Goal: Task Accomplishment & Management: Use online tool/utility

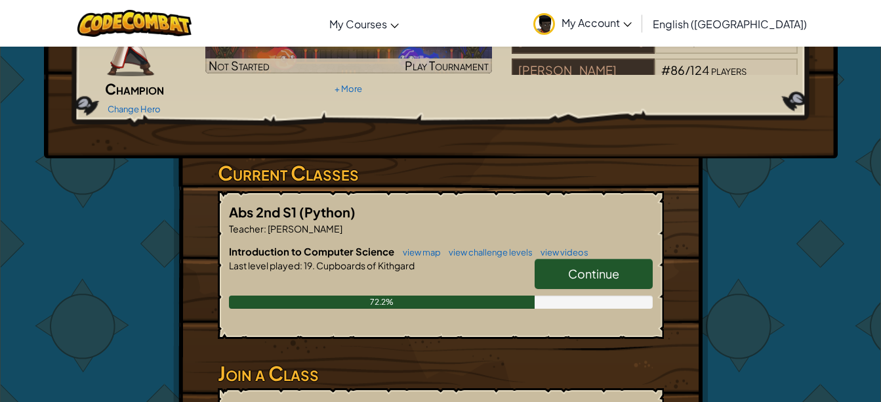
scroll to position [133, 0]
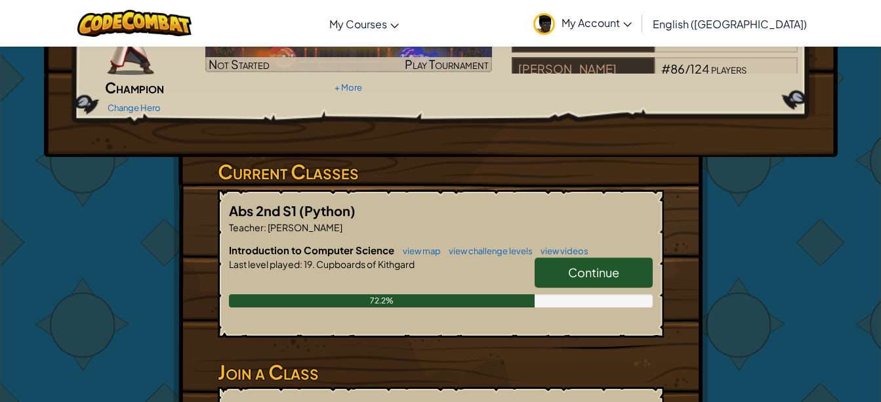
click at [636, 257] on link "Continue" at bounding box center [594, 272] width 118 height 30
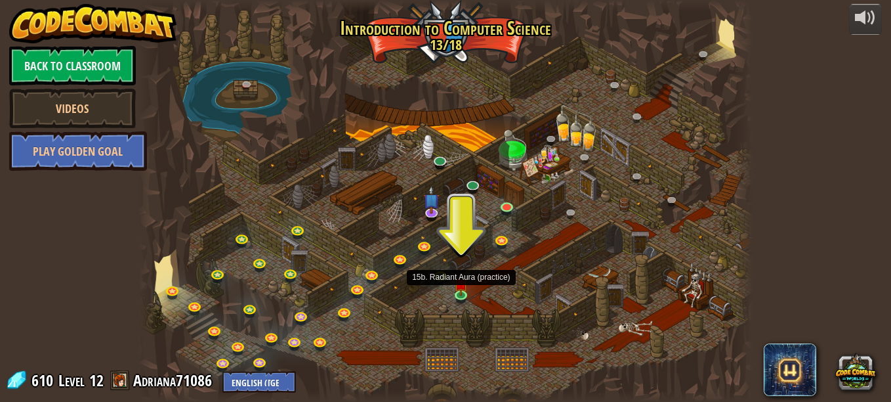
click at [461, 292] on img at bounding box center [461, 283] width 14 height 24
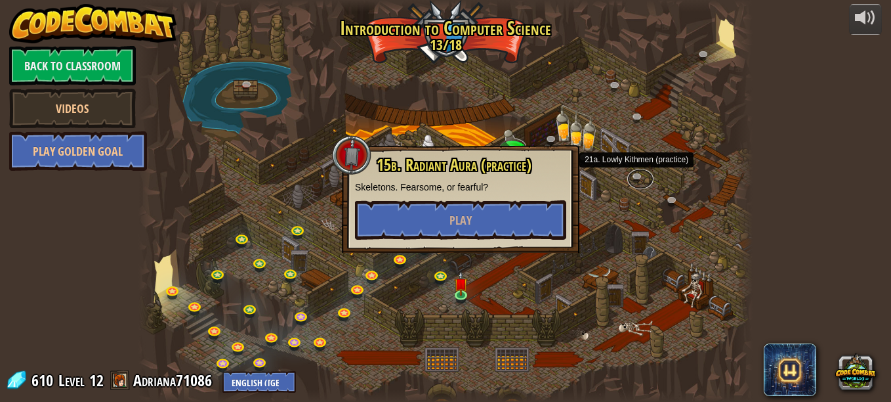
click at [642, 183] on link at bounding box center [640, 179] width 26 height 20
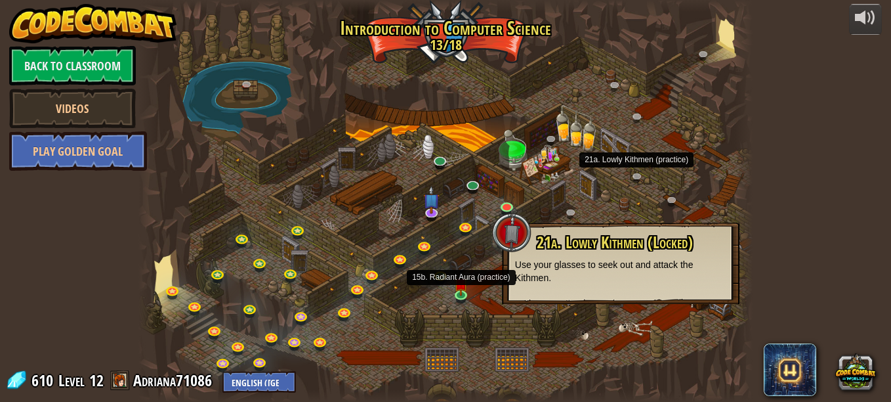
click at [466, 290] on img at bounding box center [461, 283] width 14 height 24
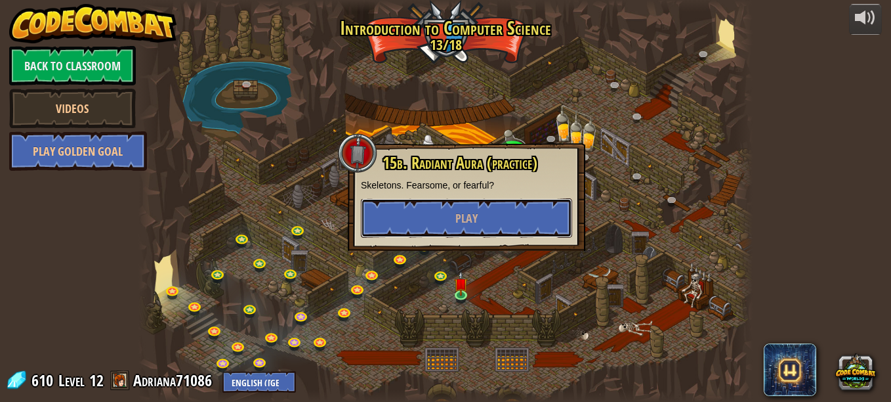
click at [478, 219] on button "Play" at bounding box center [466, 217] width 211 height 39
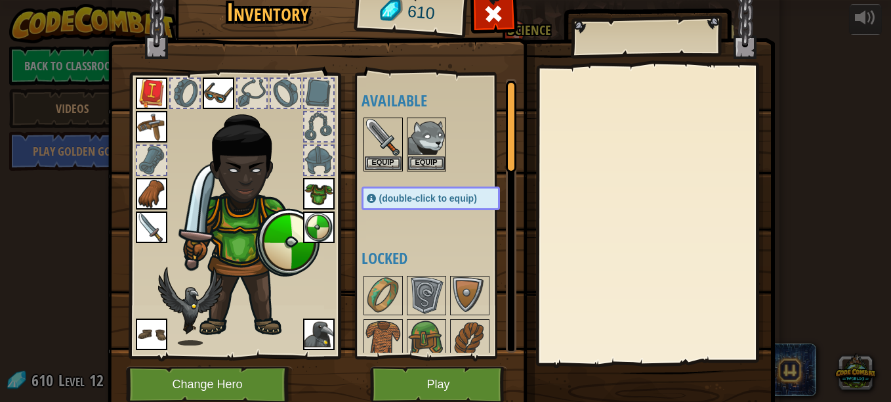
click at [478, 219] on div "Available Equip Equip Equip Equip Equip Equip Equip Equip Equip Equip Equip (do…" at bounding box center [444, 216] width 165 height 274
click at [463, 369] on button "Play" at bounding box center [438, 384] width 137 height 36
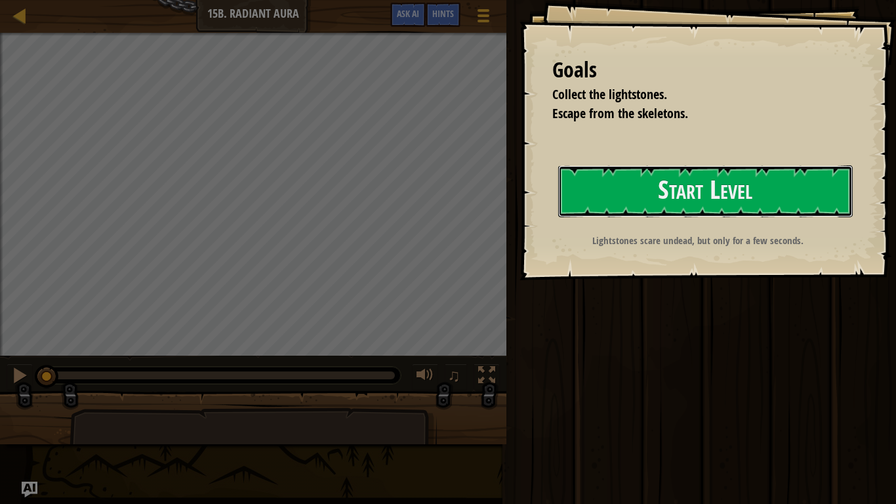
click at [718, 190] on button "Start Level" at bounding box center [705, 191] width 295 height 52
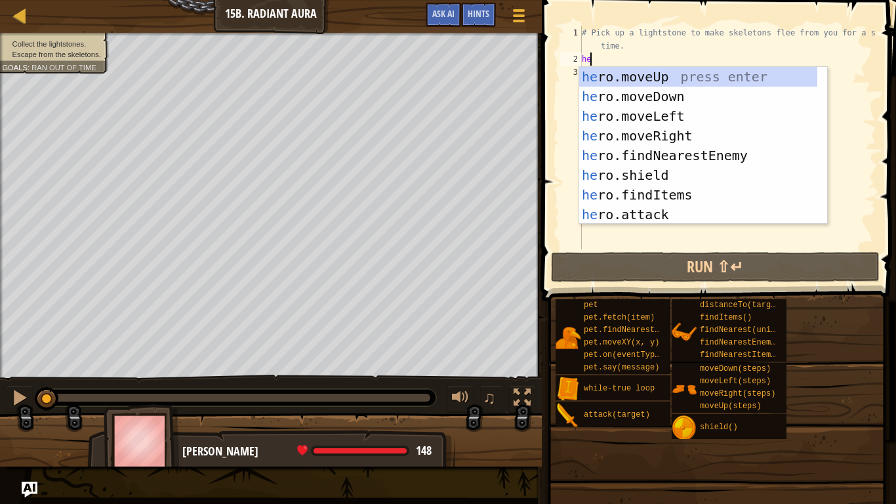
scroll to position [6, 0]
type textarea "her"
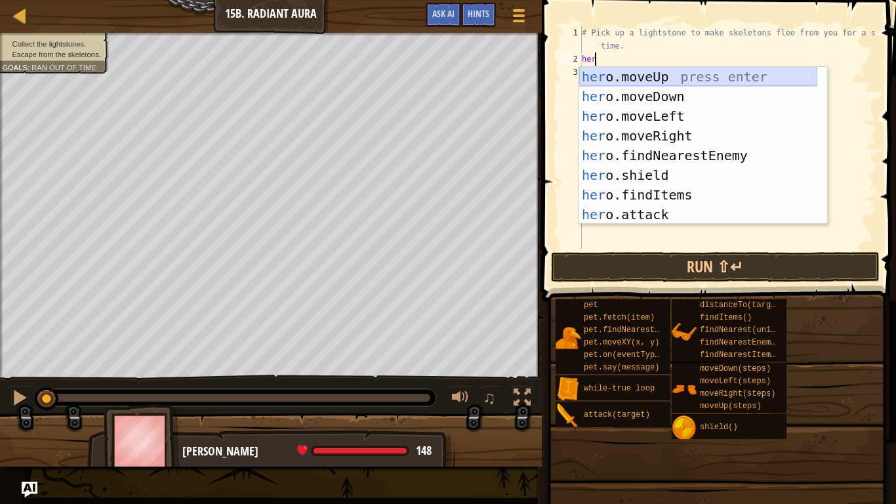
click at [634, 77] on div "her o.moveUp press enter her o.moveDown press enter her o.moveLeft press enter …" at bounding box center [698, 165] width 238 height 197
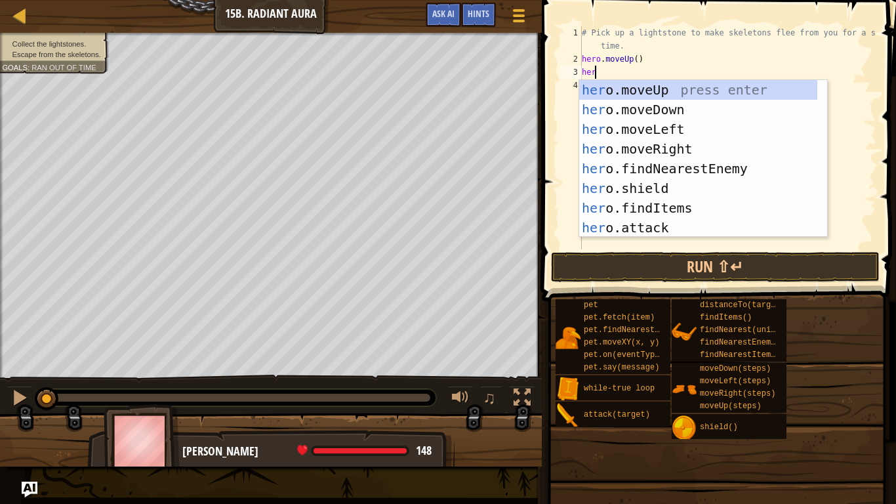
type textarea "hero"
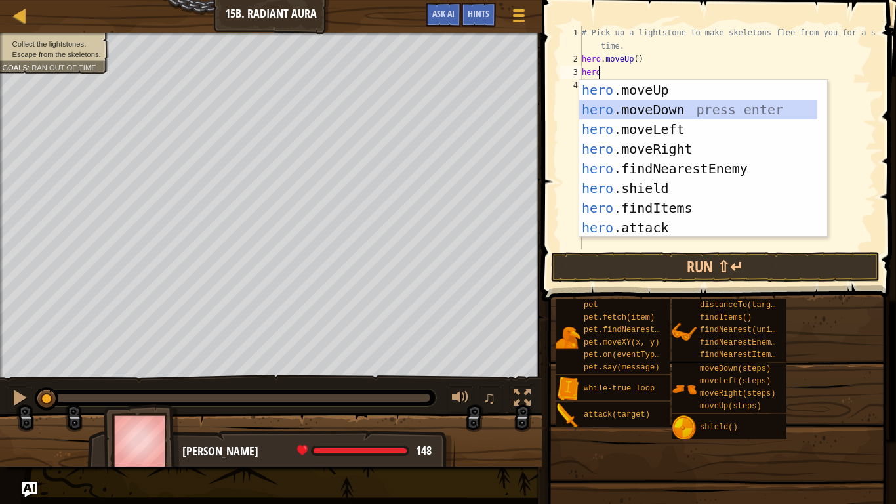
click at [630, 104] on div "hero .moveUp press enter hero .moveDown press enter hero .moveLeft press enter …" at bounding box center [698, 178] width 238 height 197
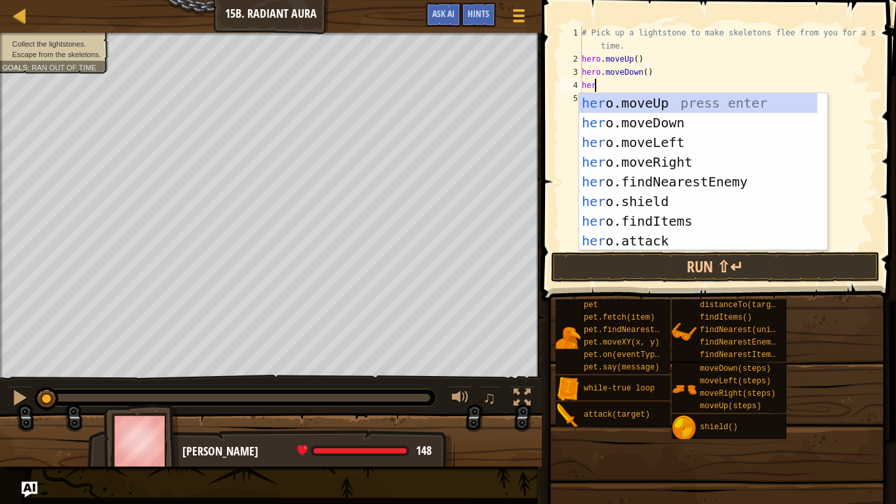
type textarea "hero"
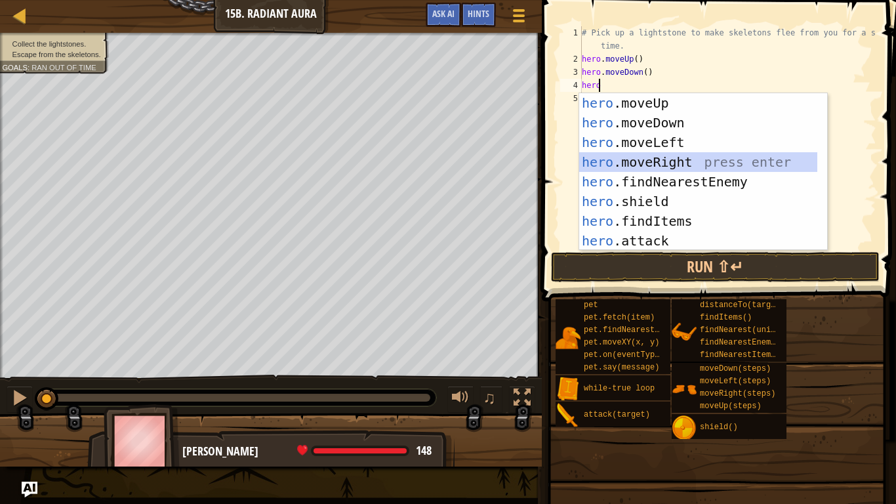
click at [657, 161] on div "hero .moveUp press enter hero .moveDown press enter hero .moveLeft press enter …" at bounding box center [698, 191] width 238 height 197
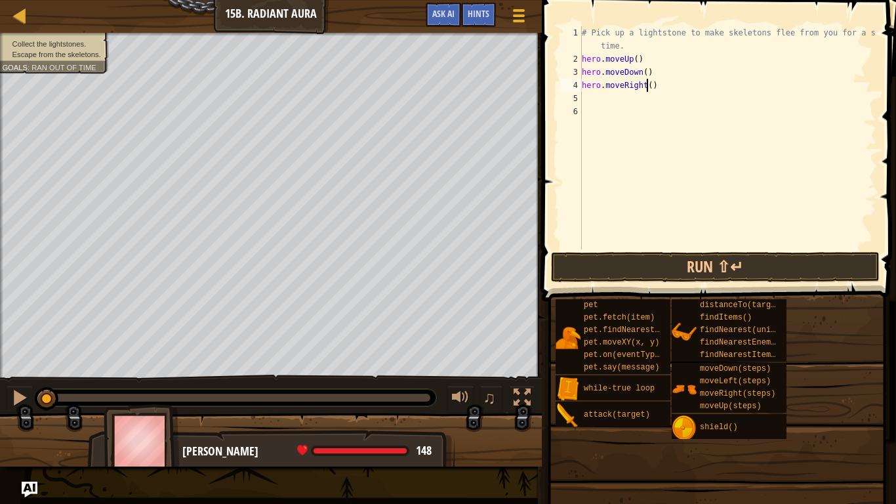
click at [646, 83] on div "# Pick up a lightstone to make skeletons flee from you for a short time. hero .…" at bounding box center [727, 157] width 297 height 262
click at [581, 59] on div "2" at bounding box center [571, 58] width 22 height 13
type textarea "hero.moveUp()"
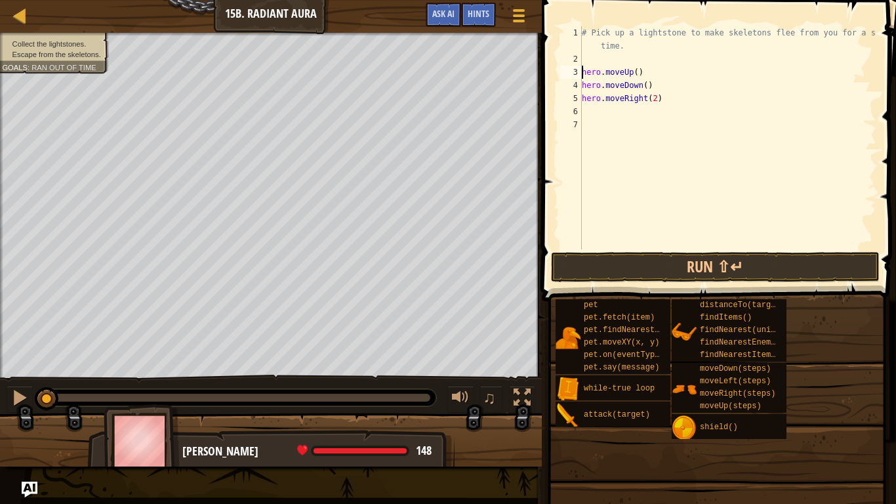
click at [585, 60] on div "# Pick up a lightstone to make skeletons flee from you for a short time. hero .…" at bounding box center [727, 157] width 297 height 262
type textarea "w"
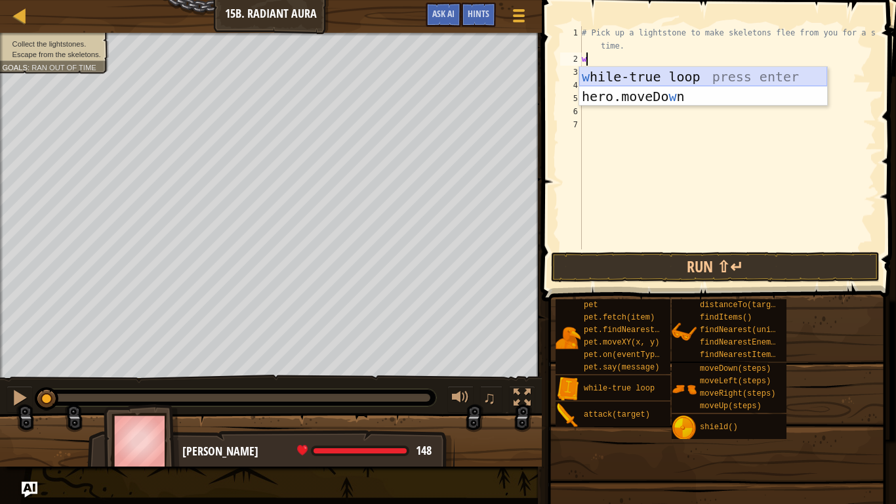
click at [642, 75] on div "w [PERSON_NAME]-true loop press enter hero.moveDo w n press enter" at bounding box center [703, 106] width 248 height 79
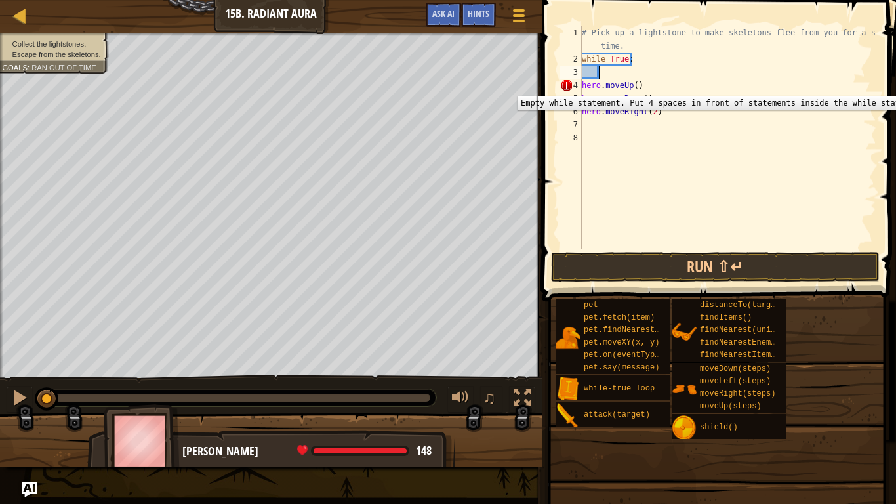
click at [581, 86] on div "4" at bounding box center [571, 85] width 22 height 13
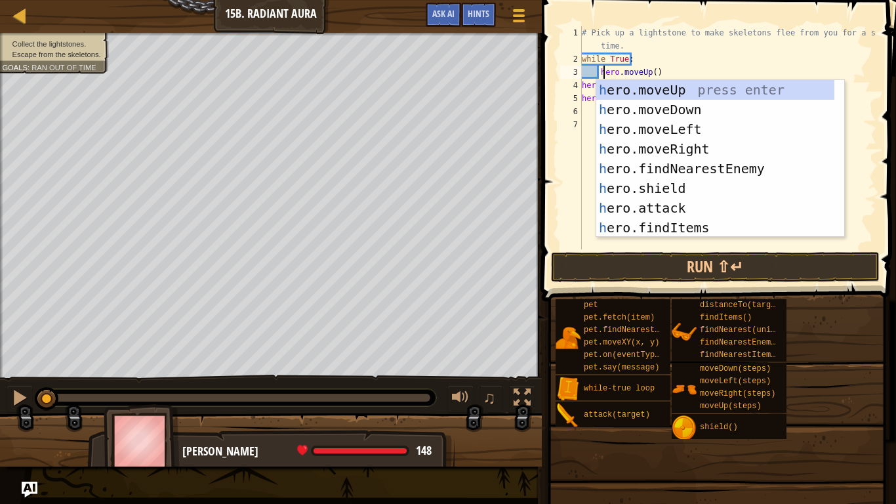
scroll to position [6, 1]
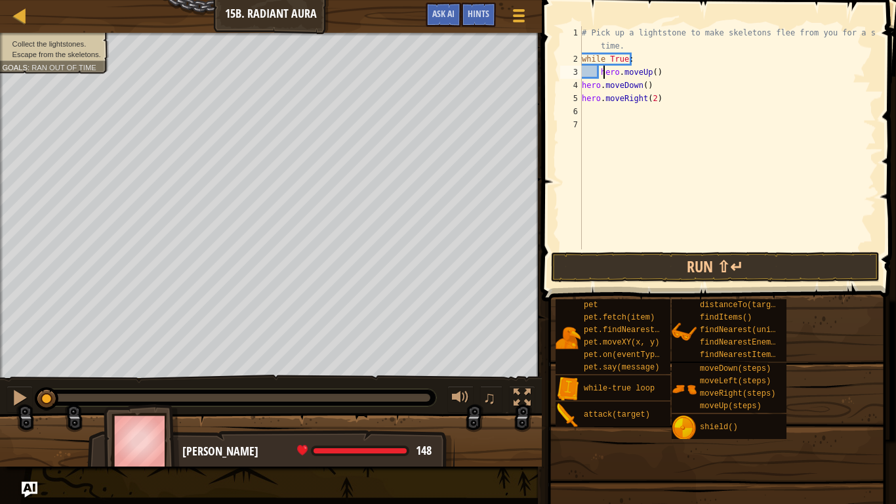
click at [581, 87] on div "4" at bounding box center [571, 85] width 22 height 13
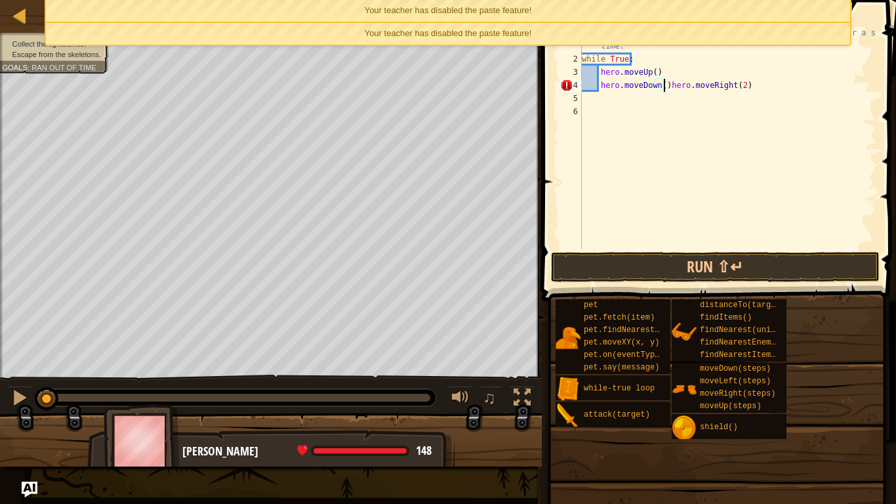
type textarea "hero.moveRight(2)"
click at [266, 4] on div "Your teacher has disabled the paste feature!" at bounding box center [448, 11] width 804 height 22
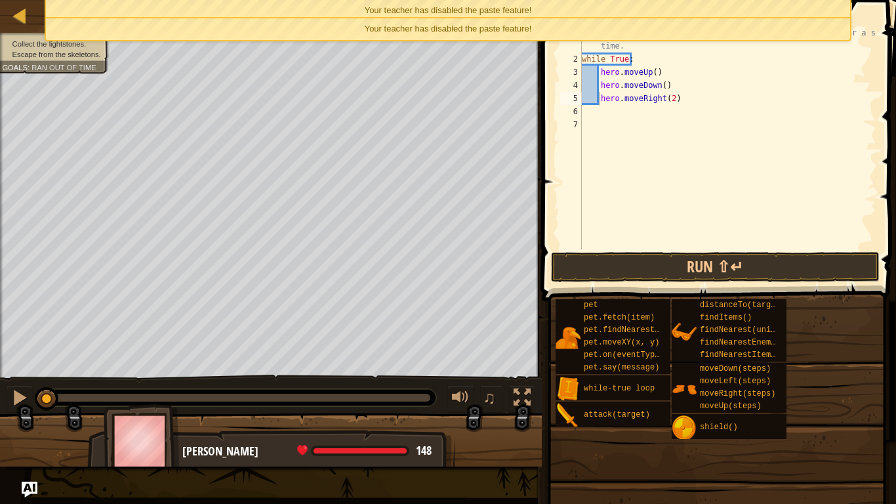
click at [245, 18] on div "Your teacher has disabled the paste feature!" at bounding box center [448, 29] width 804 height 22
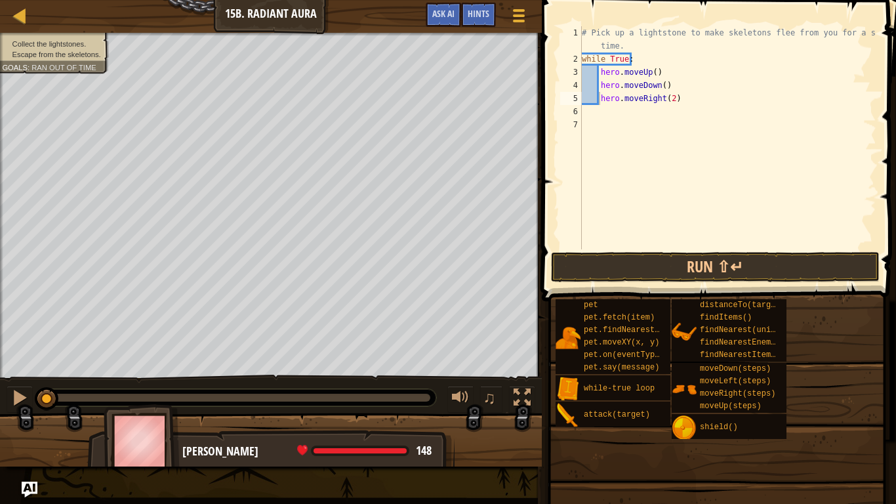
click at [775, 300] on span "distanceTo(target)" at bounding box center [742, 304] width 85 height 9
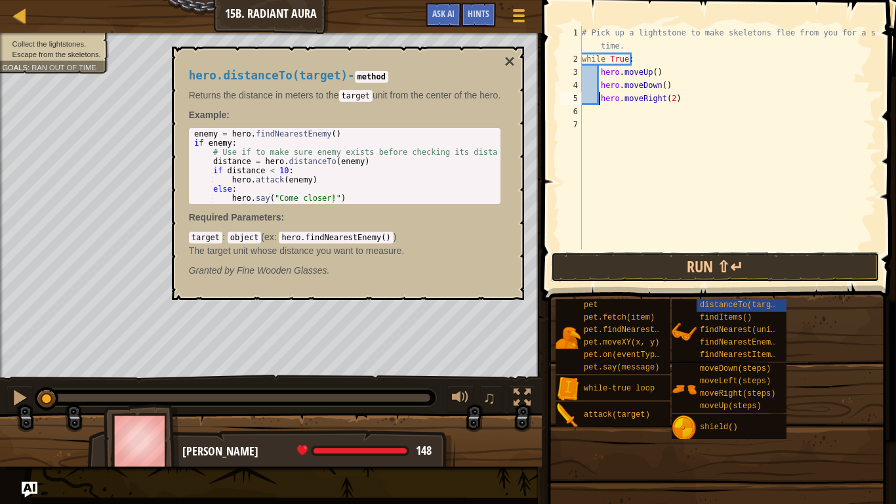
click at [795, 266] on button "Run ⇧↵" at bounding box center [715, 267] width 329 height 30
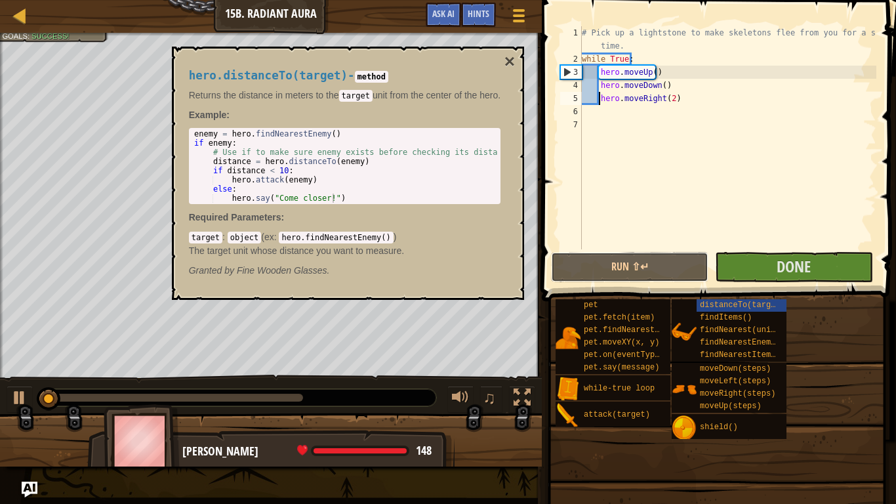
click at [709, 268] on button "Run ⇧↵" at bounding box center [629, 267] width 157 height 30
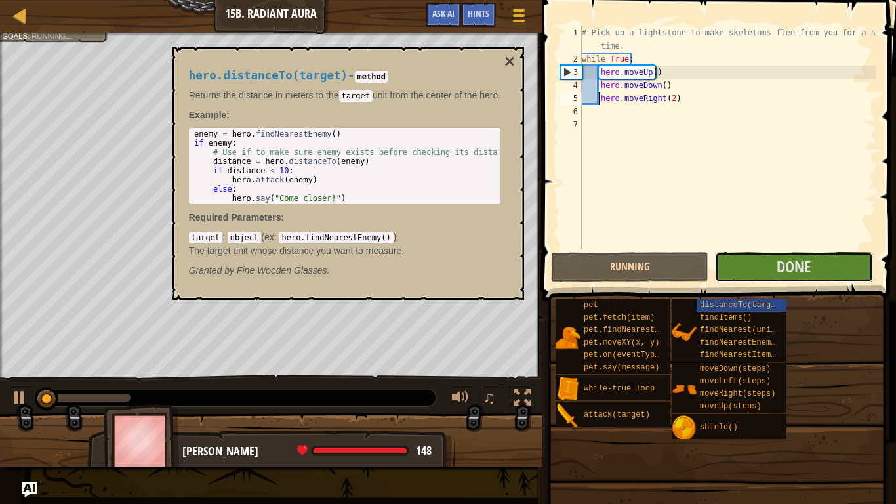
click at [795, 265] on span "Done" at bounding box center [794, 266] width 34 height 21
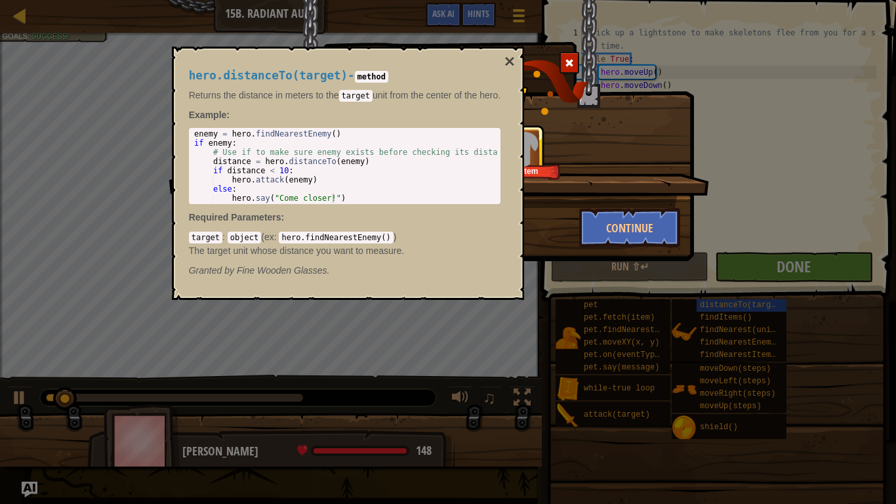
click at [515, 64] on button "×" at bounding box center [510, 61] width 10 height 18
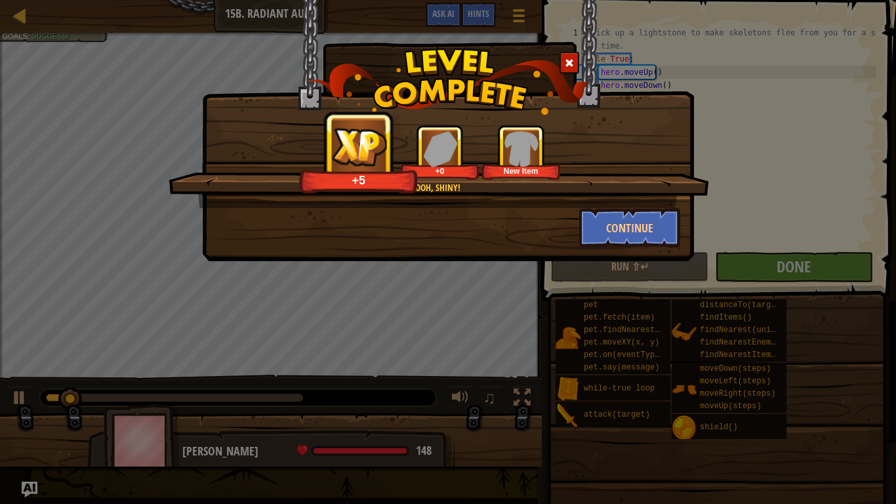
click at [526, 66] on img at bounding box center [448, 82] width 281 height 66
click at [638, 211] on button "Continue" at bounding box center [630, 227] width 102 height 39
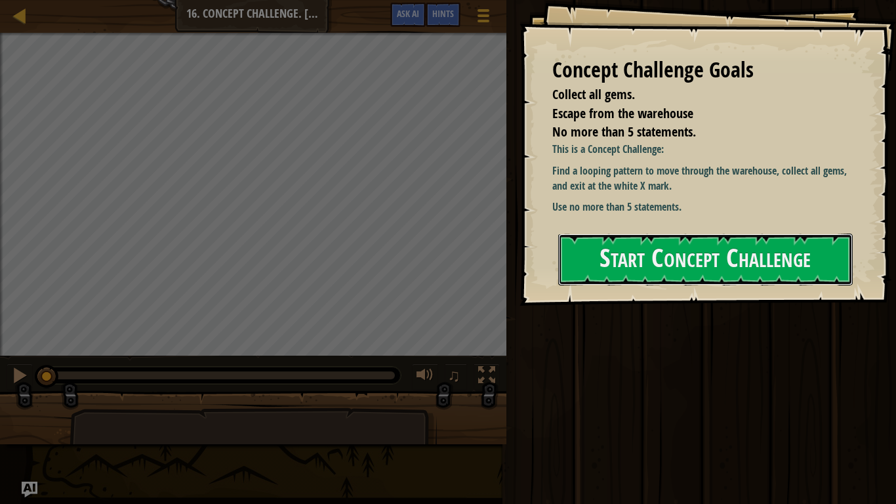
click at [723, 236] on button "Start Concept Challenge" at bounding box center [705, 260] width 295 height 52
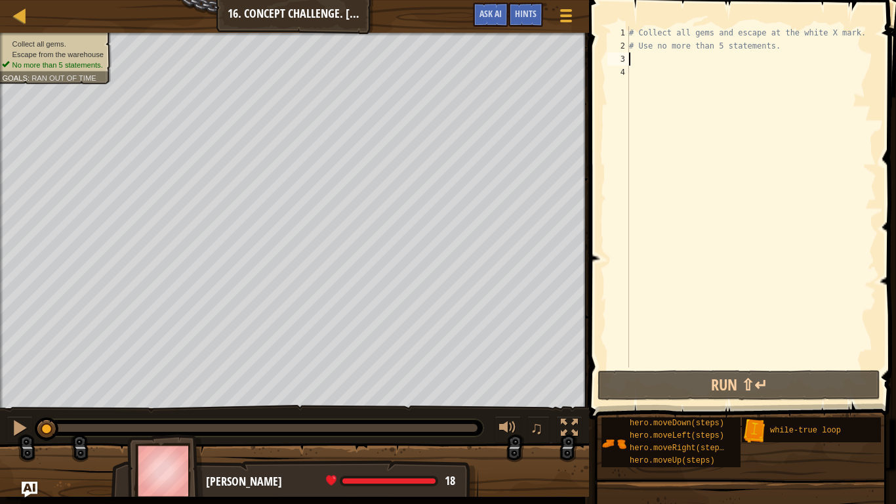
click at [629, 59] on div "# Collect all gems and escape at the white X mark. # Use no more than 5 stateme…" at bounding box center [752, 209] width 250 height 367
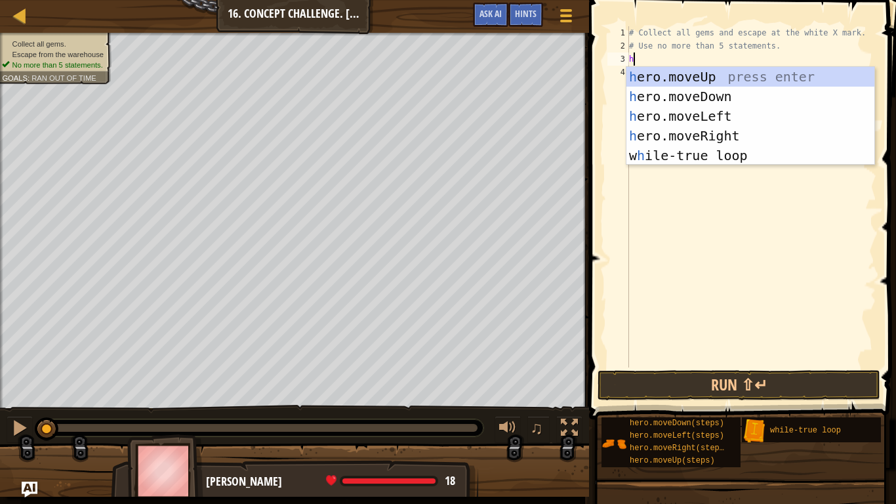
scroll to position [6, 0]
type textarea "hee"
click at [661, 77] on div "he ro.mov e Up press enter he ro.mov e Down press enter he ro.mov e Left press …" at bounding box center [751, 136] width 248 height 138
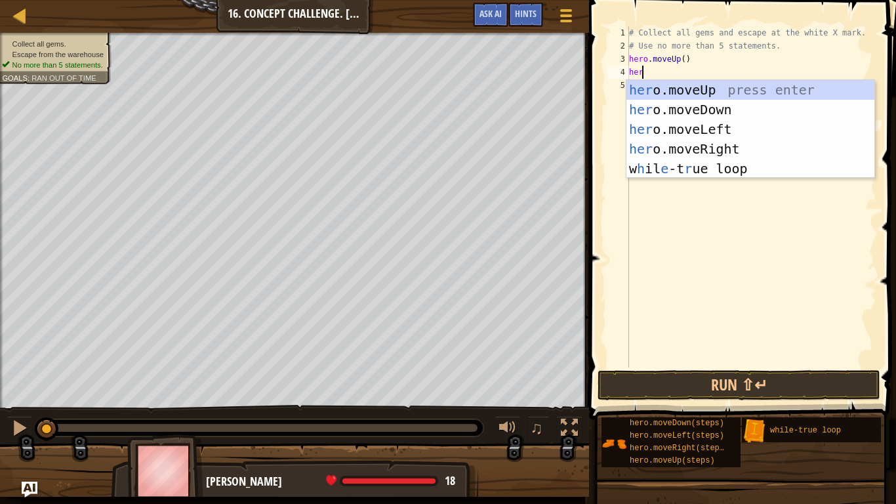
type textarea "hero"
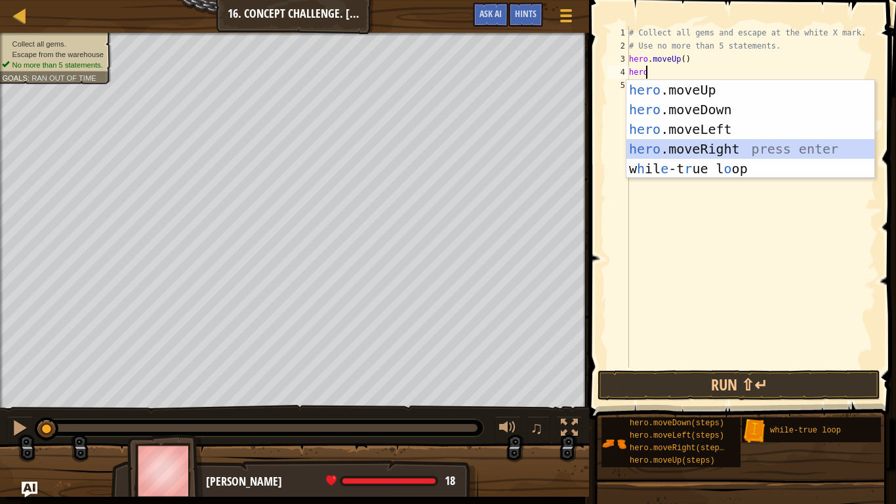
click at [706, 146] on div "hero .moveUp press enter hero .moveDown press enter hero .moveLeft press enter …" at bounding box center [751, 149] width 248 height 138
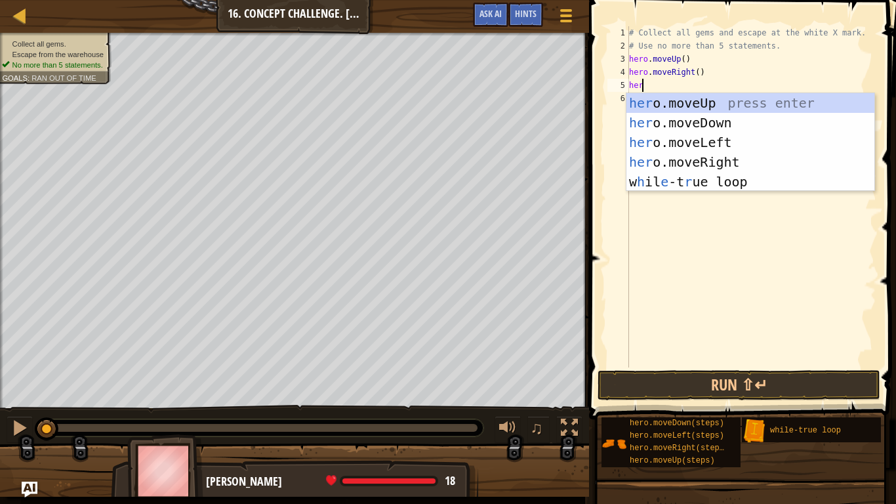
type textarea "her"
click at [722, 117] on div "her o.moveUp press enter her o.moveDown press enter her o.moveLeft press enter …" at bounding box center [751, 162] width 248 height 138
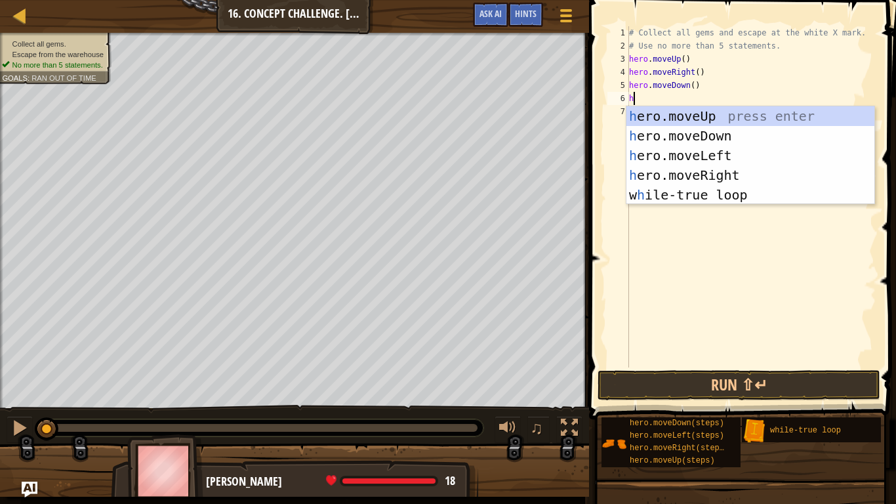
type textarea "her"
click at [686, 153] on div "her o.moveUp press enter her o.moveDown press enter her o.moveLeft press enter …" at bounding box center [751, 175] width 248 height 138
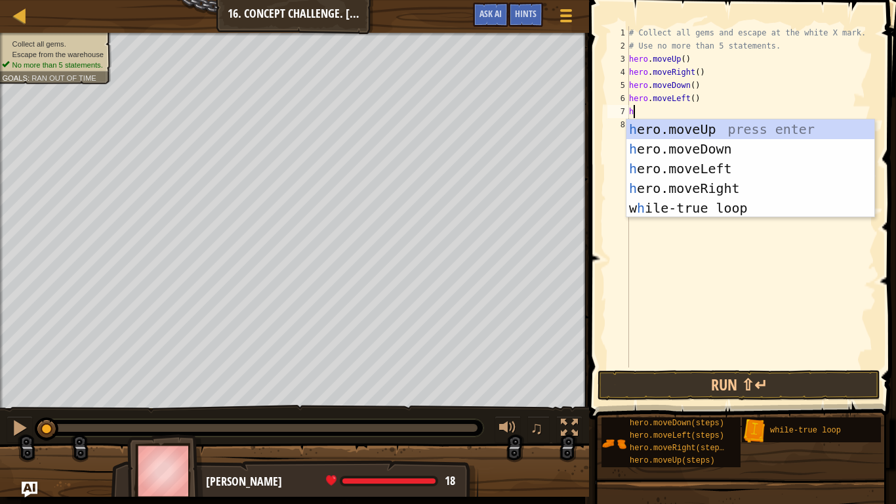
type textarea "her"
click at [690, 134] on div "her o.moveUp press enter her o.moveDown press enter her o.moveLeft press enter …" at bounding box center [751, 188] width 248 height 138
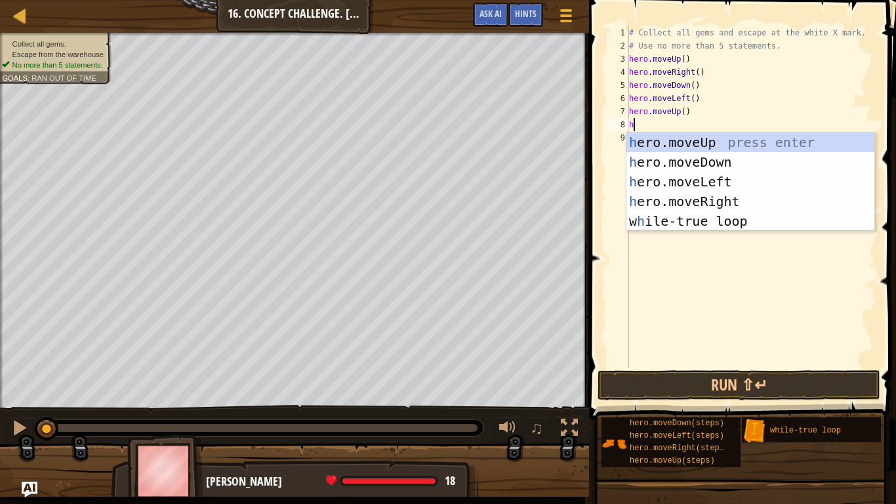
type textarea "her"
click at [693, 200] on div "her o.moveUp press enter her o.moveDown press enter her o.moveLeft press enter …" at bounding box center [751, 202] width 248 height 138
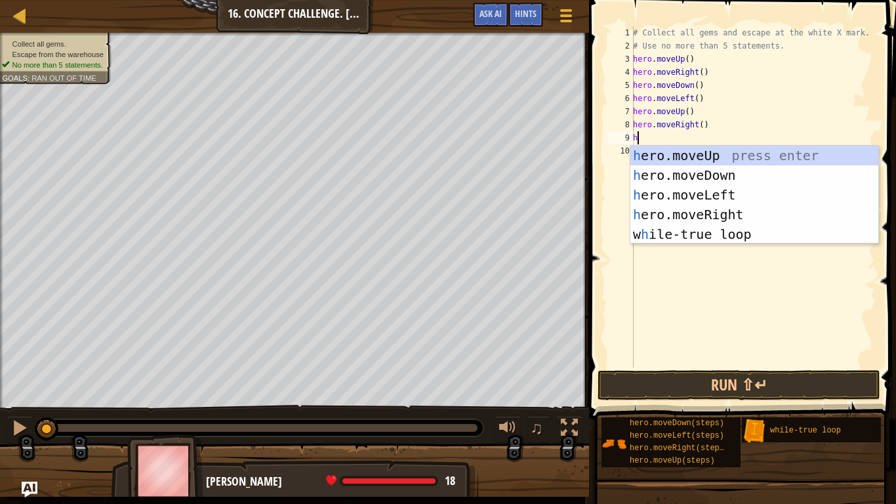
type textarea "her"
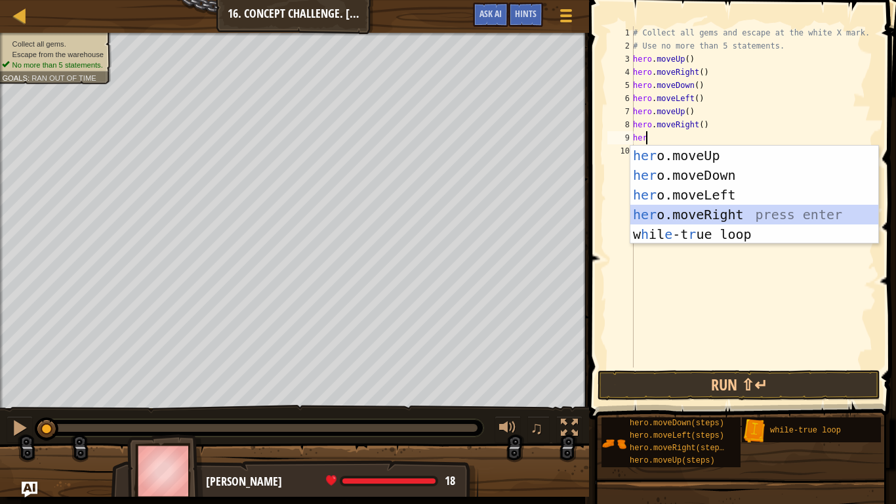
click at [694, 213] on div "her o.moveUp press enter her o.moveDown press enter her o.moveLeft press enter …" at bounding box center [755, 215] width 248 height 138
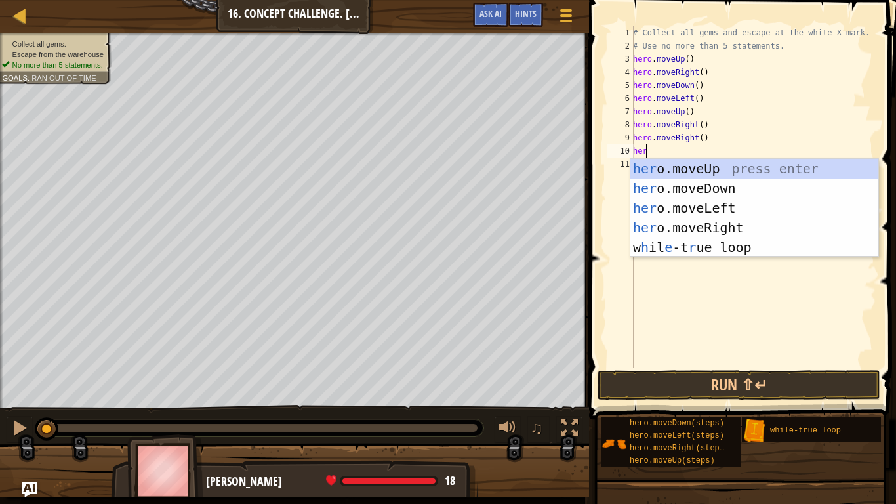
type textarea "her"
click at [699, 168] on div "her o.moveUp press enter her o.moveDown press enter her o.moveLeft press enter …" at bounding box center [755, 228] width 248 height 138
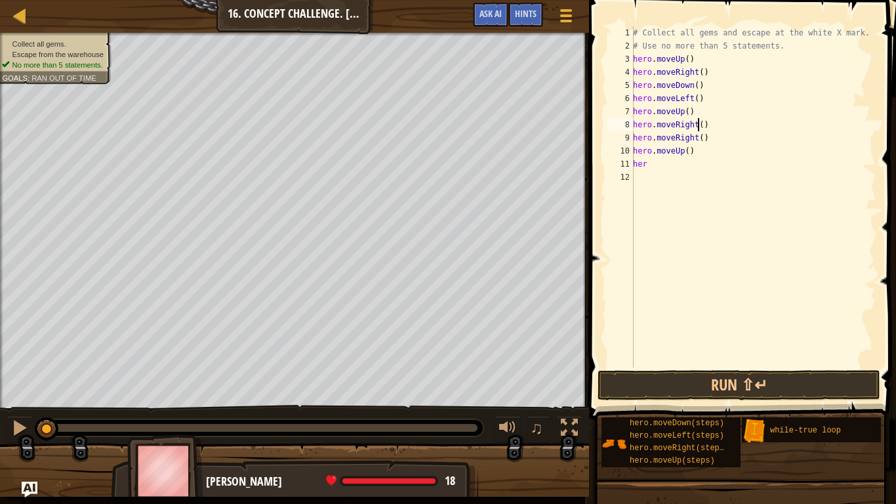
click at [697, 125] on div "# Collect all gems and escape at the white X mark. # Use no more than 5 stateme…" at bounding box center [754, 209] width 246 height 367
click at [716, 136] on div "# Collect all gems and escape at the white X mark. # Use no more than 5 stateme…" at bounding box center [754, 209] width 246 height 367
type textarea "h"
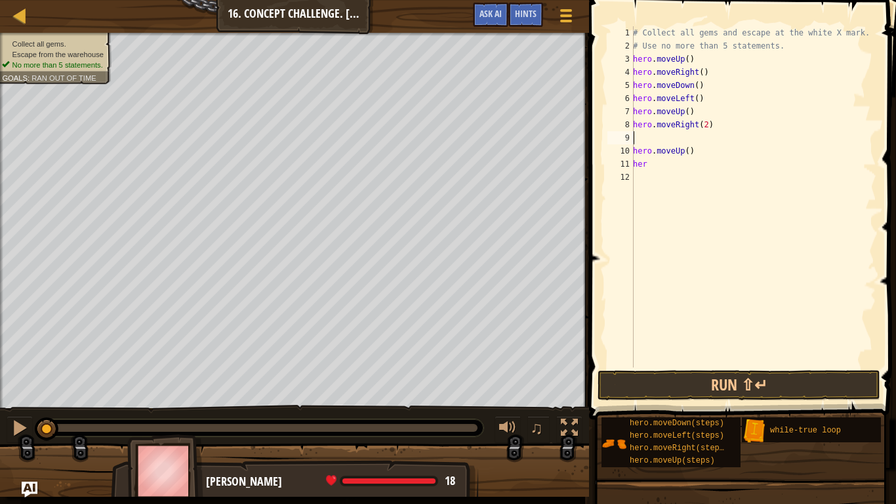
click at [635, 152] on div "# Collect all gems and escape at the white X mark. # Use no more than 5 stateme…" at bounding box center [754, 209] width 246 height 367
click at [658, 152] on div "# Collect all gems and escape at the white X mark. # Use no more than 5 stateme…" at bounding box center [754, 209] width 246 height 367
type textarea "hero"
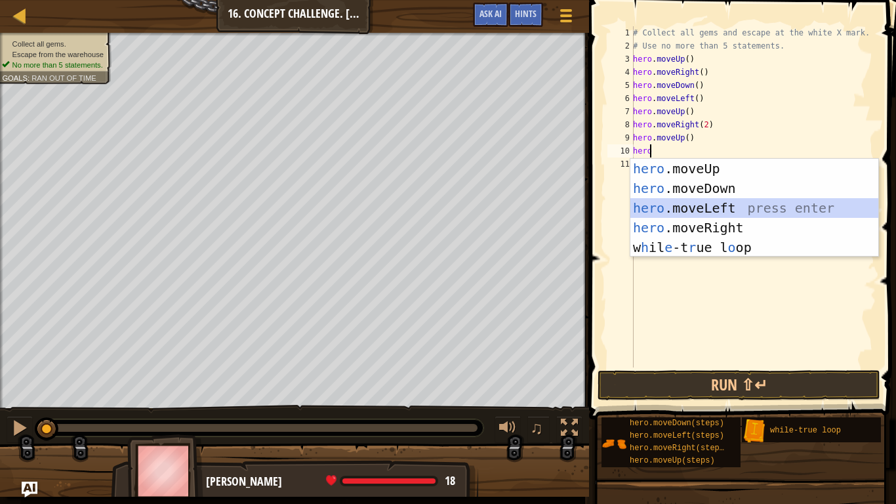
click at [688, 210] on div "hero .moveUp press enter hero .moveDown press enter hero .moveLeft press enter …" at bounding box center [755, 228] width 248 height 138
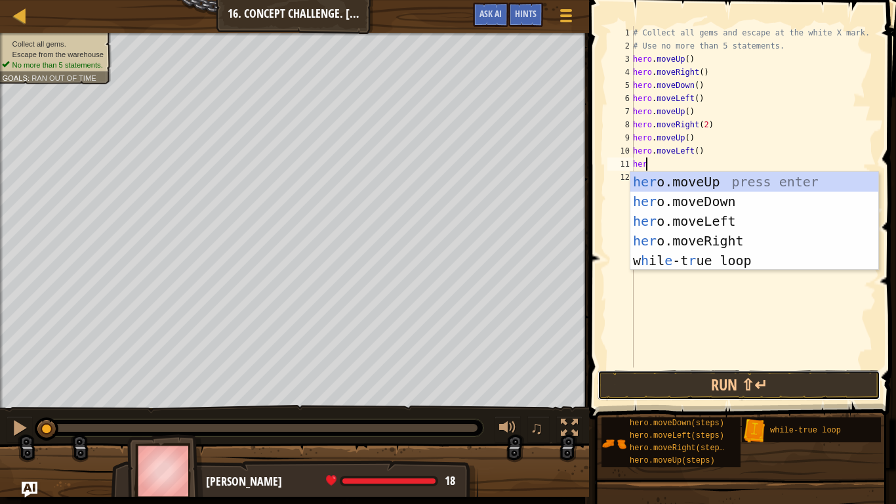
click at [698, 381] on button "Run ⇧↵" at bounding box center [739, 385] width 283 height 30
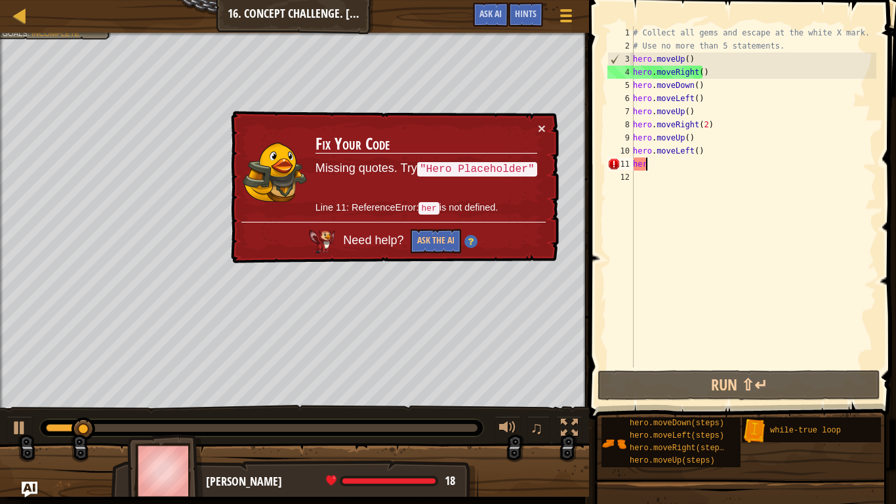
click at [685, 57] on div "# Collect all gems and escape at the white X mark. # Use no more than 5 stateme…" at bounding box center [754, 209] width 246 height 367
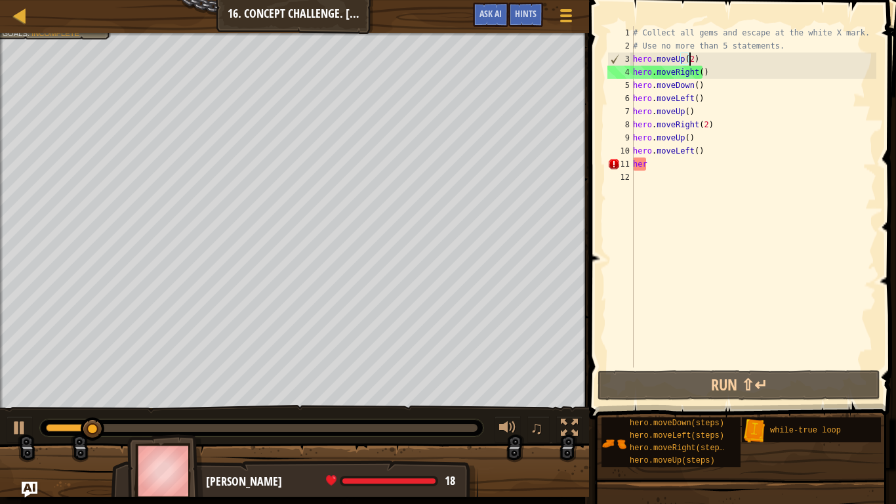
scroll to position [6, 4]
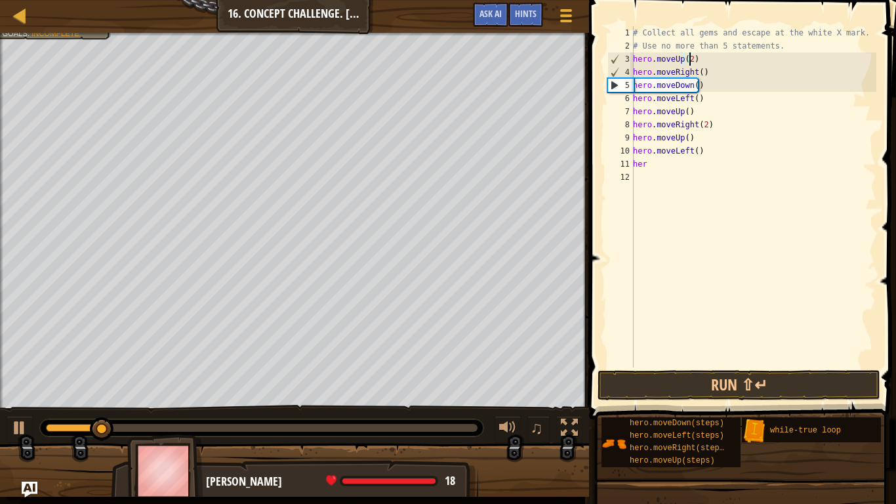
type textarea "hero.moveUp(2)"
click at [712, 395] on button "Run ⇧↵" at bounding box center [739, 385] width 283 height 30
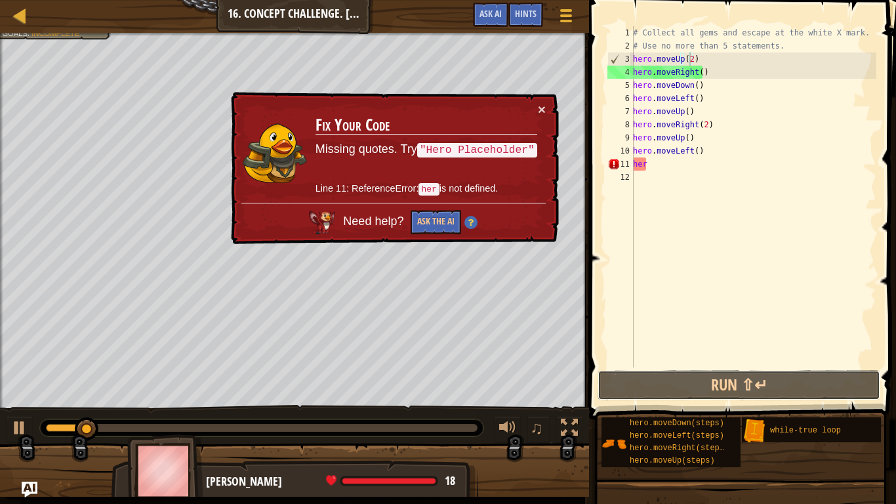
click at [712, 395] on button "Run ⇧↵" at bounding box center [739, 385] width 283 height 30
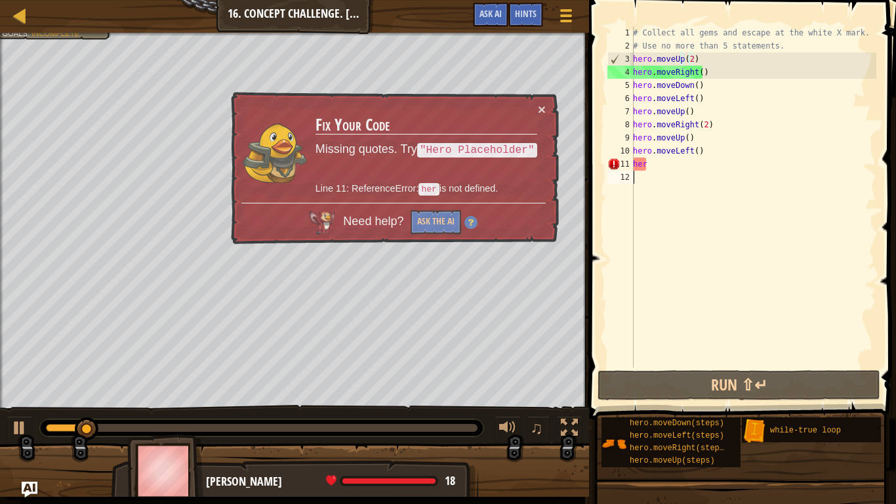
click at [669, 173] on div "# Collect all gems and escape at the white X mark. # Use no more than 5 stateme…" at bounding box center [754, 209] width 246 height 367
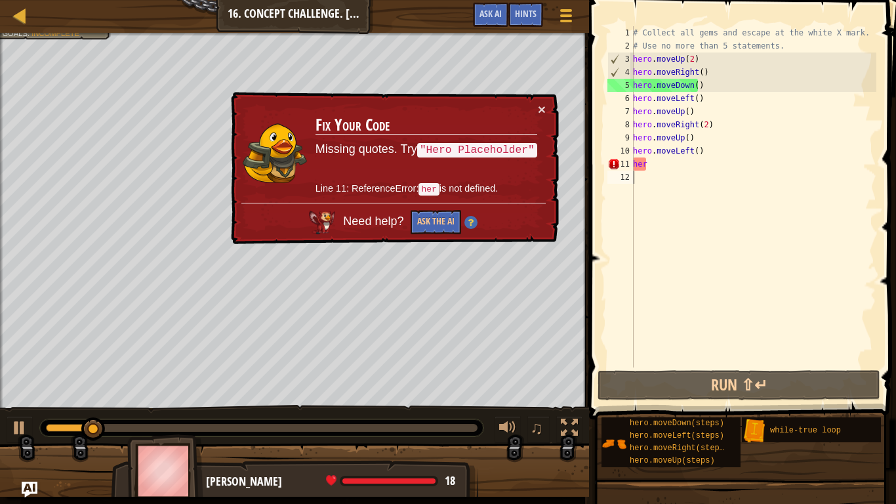
click at [650, 161] on div "# Collect all gems and escape at the white X mark. # Use no more than 5 stateme…" at bounding box center [754, 209] width 246 height 367
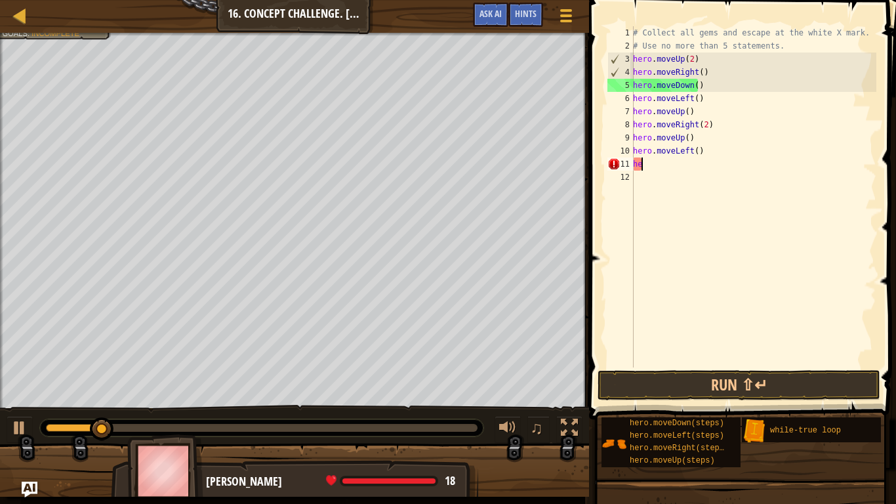
type textarea "h"
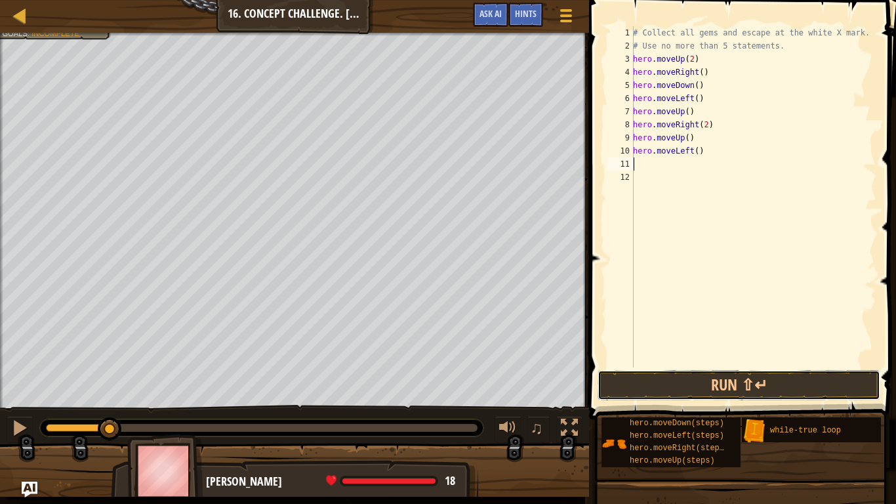
click at [705, 388] on button "Run ⇧↵" at bounding box center [739, 385] width 283 height 30
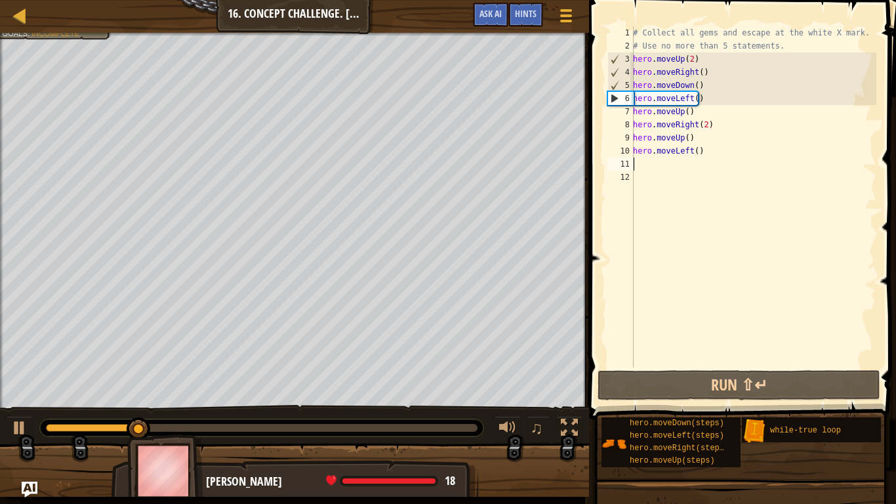
click at [690, 99] on div "# Collect all gems and escape at the white X mark. # Use no more than 5 stateme…" at bounding box center [754, 209] width 246 height 367
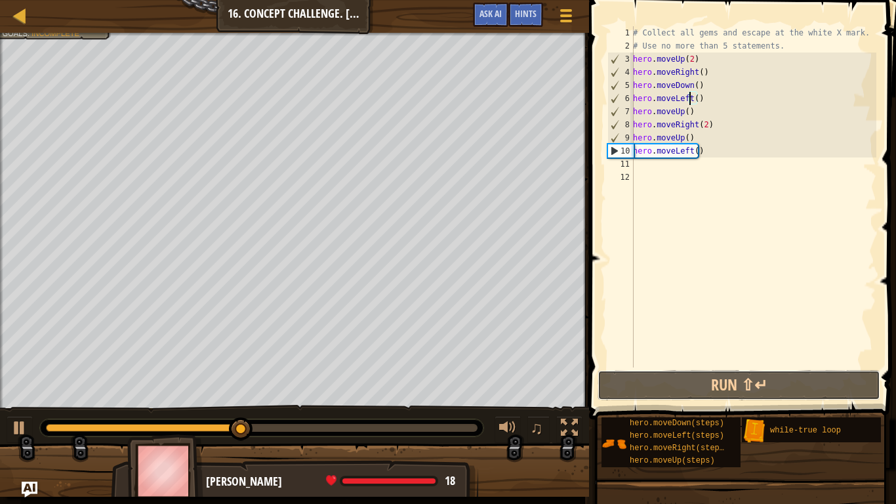
click at [682, 386] on button "Run ⇧↵" at bounding box center [739, 385] width 283 height 30
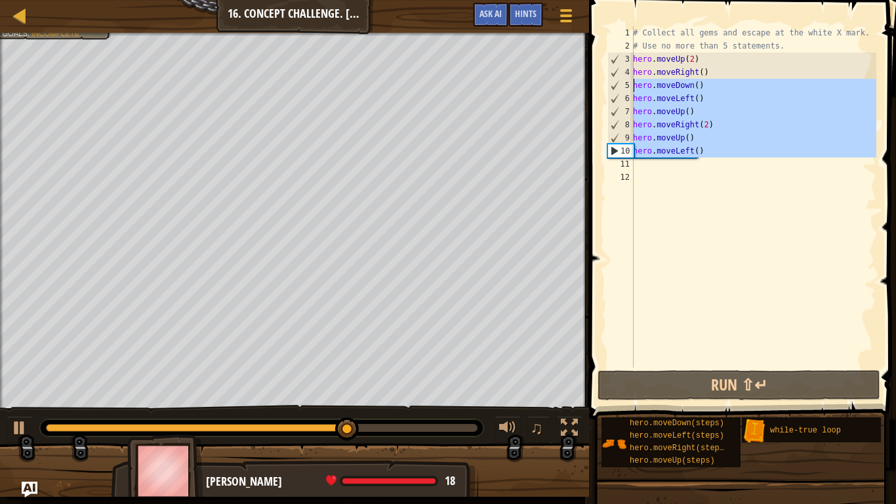
drag, startPoint x: 705, startPoint y: 163, endPoint x: 627, endPoint y: 83, distance: 111.8
click at [627, 83] on div "hero.moveLeft() 1 2 3 4 5 6 7 8 9 10 11 12 # Collect all gems and escape at the…" at bounding box center [741, 196] width 272 height 341
type textarea "hero.moveDown() hero.moveLeft()"
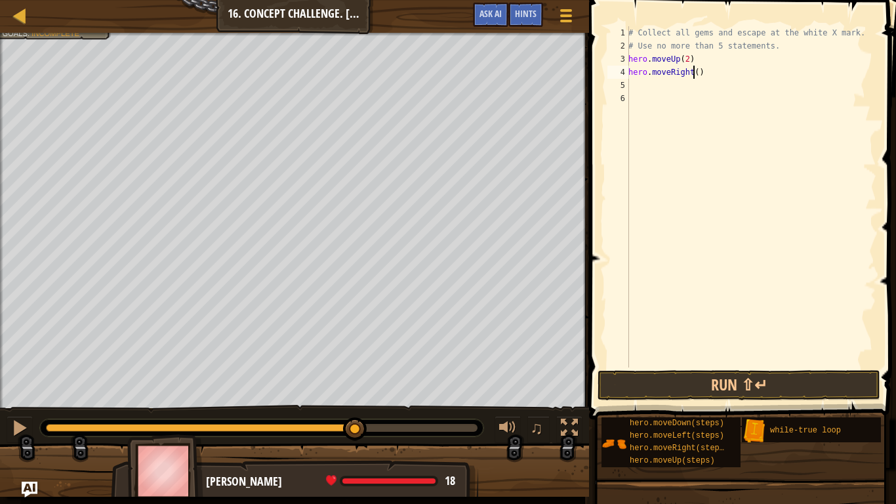
click at [693, 73] on div "# Collect all gems and escape at the white X mark. # Use no more than 5 stateme…" at bounding box center [751, 209] width 251 height 367
type textarea "hero.moveRight(2)"
click at [653, 88] on div "# Collect all gems and escape at the white X mark. # Use no more than 5 stateme…" at bounding box center [751, 209] width 251 height 367
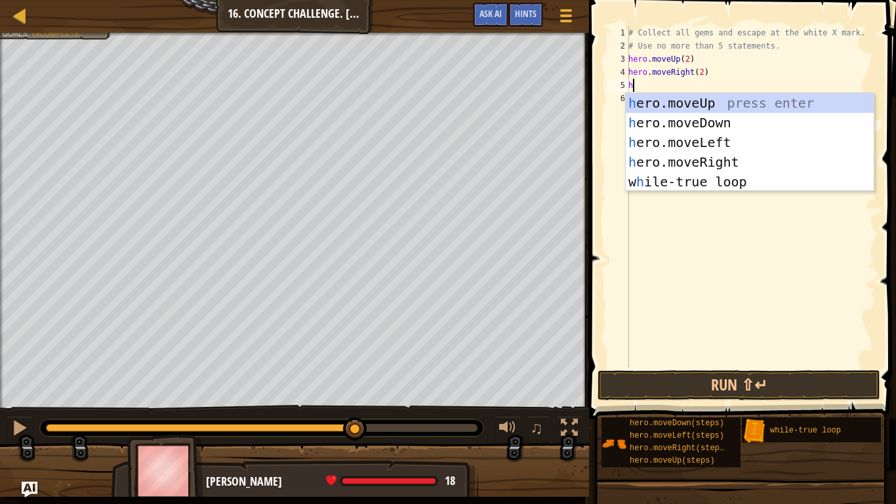
type textarea "her"
click at [661, 119] on div "her o.moveUp press enter her o.moveDown press enter her o.moveLeft press enter …" at bounding box center [750, 162] width 248 height 138
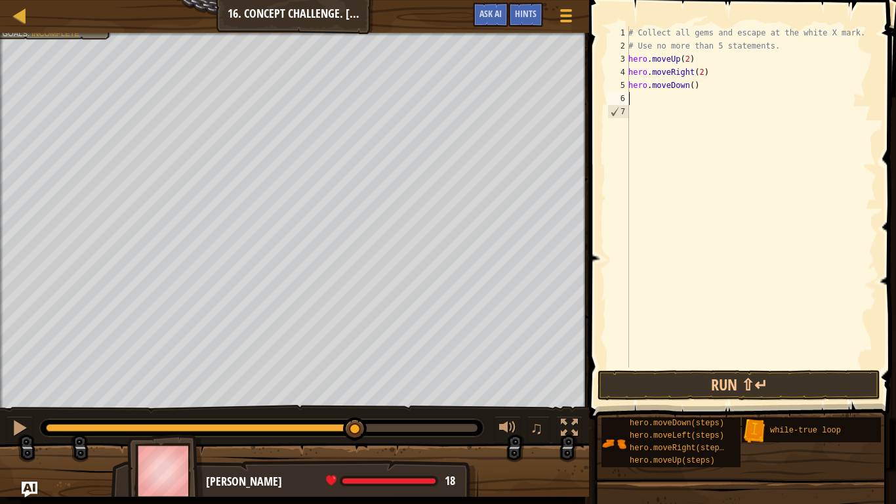
type textarea "her"
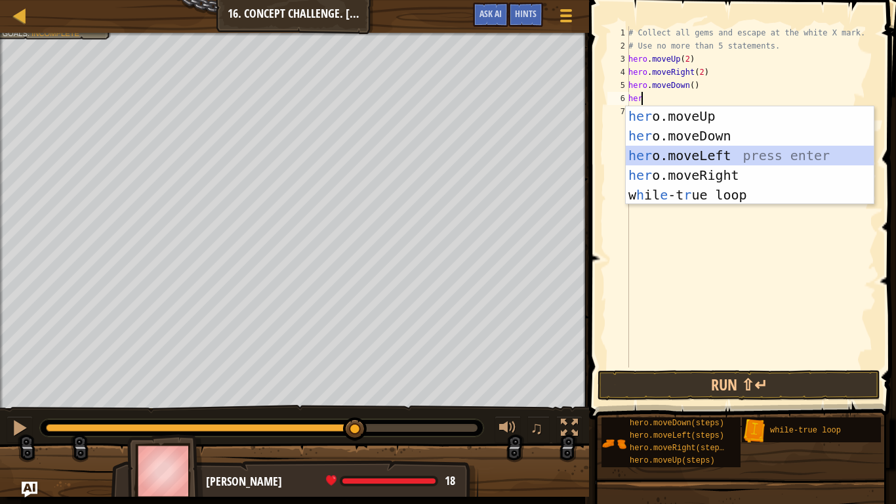
click at [669, 154] on div "her o.moveUp press enter her o.moveDown press enter her o.moveLeft press enter …" at bounding box center [750, 175] width 248 height 138
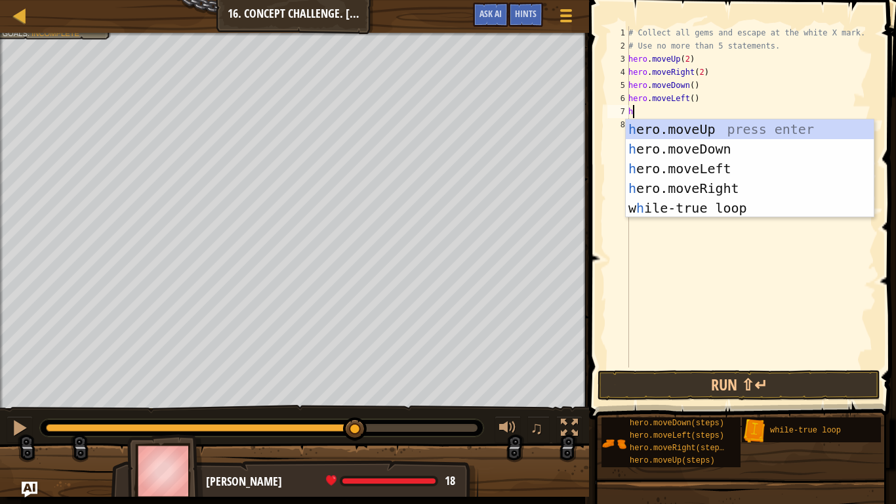
type textarea "her"
click at [705, 131] on div "her o.moveUp press enter her o.moveDown press enter her o.moveLeft press enter …" at bounding box center [750, 188] width 248 height 138
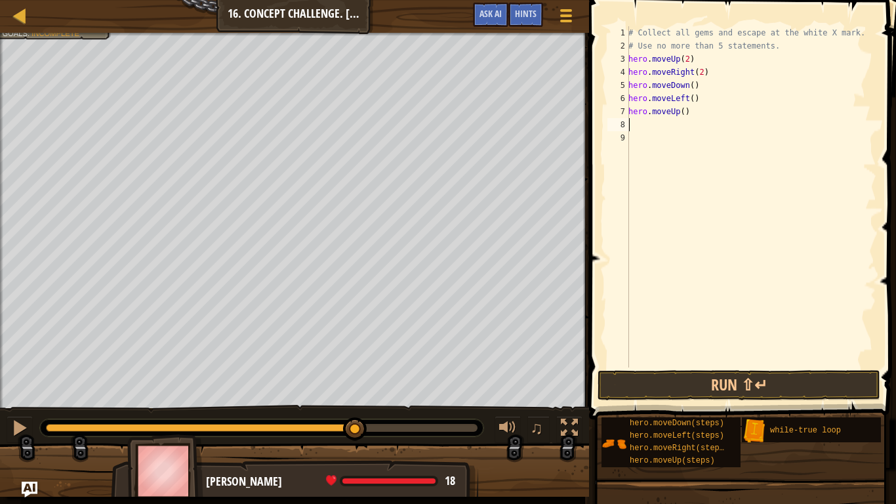
click at [680, 112] on div "# Collect all gems and escape at the white X mark. # Use no more than 5 stateme…" at bounding box center [751, 209] width 251 height 367
type textarea "hero.moveUp(2)"
click at [653, 128] on div "# Collect all gems and escape at the white X mark. # Use no more than 5 stateme…" at bounding box center [751, 209] width 251 height 367
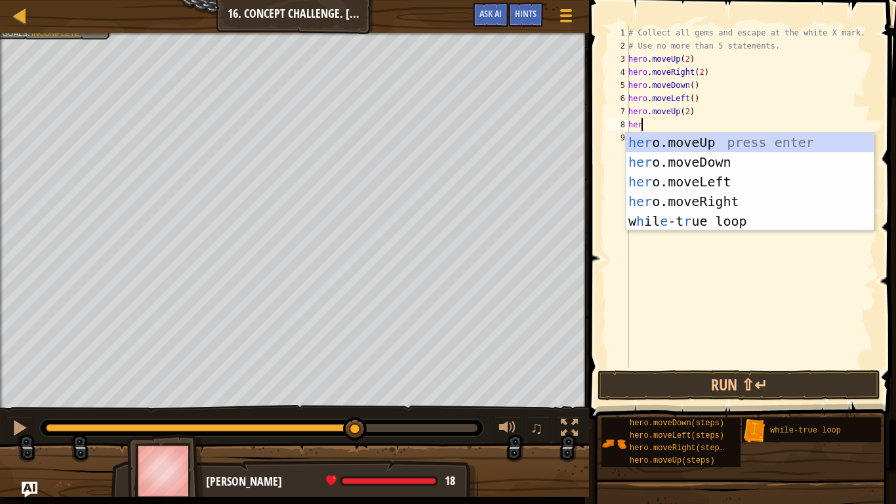
type textarea "her"
click at [730, 198] on div "her o.moveUp press enter her o.moveDown press enter her o.moveLeft press enter …" at bounding box center [750, 202] width 248 height 138
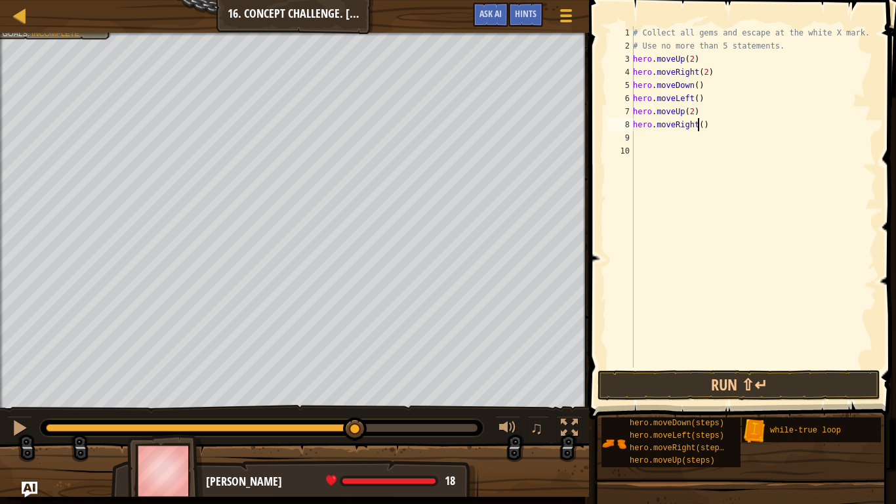
click at [696, 125] on div "# Collect all gems and escape at the white X mark. # Use no more than 5 stateme…" at bounding box center [754, 209] width 246 height 367
type textarea "hero.moveRight(2)"
click at [663, 132] on div "# Collect all gems and escape at the white X mark. # Use no more than 5 stateme…" at bounding box center [754, 209] width 246 height 367
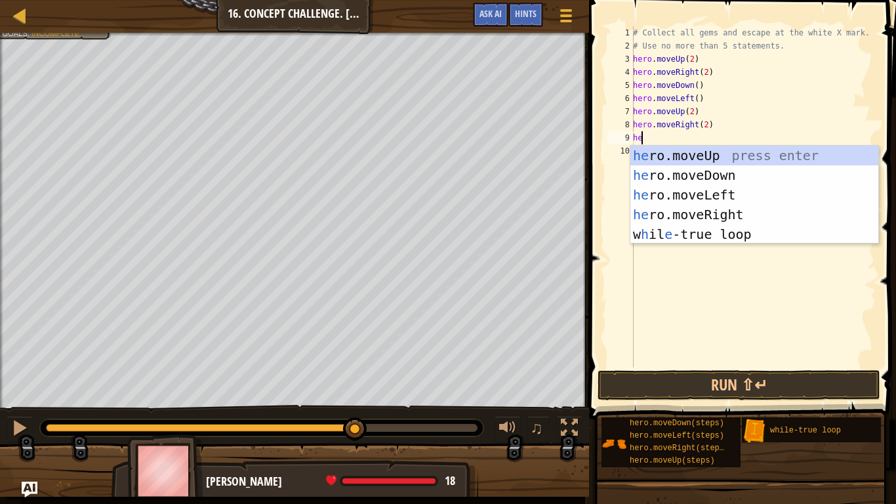
type textarea "hero"
click at [690, 173] on div "hero .moveUp press enter hero .moveDown press enter hero .moveLeft press enter …" at bounding box center [755, 215] width 248 height 138
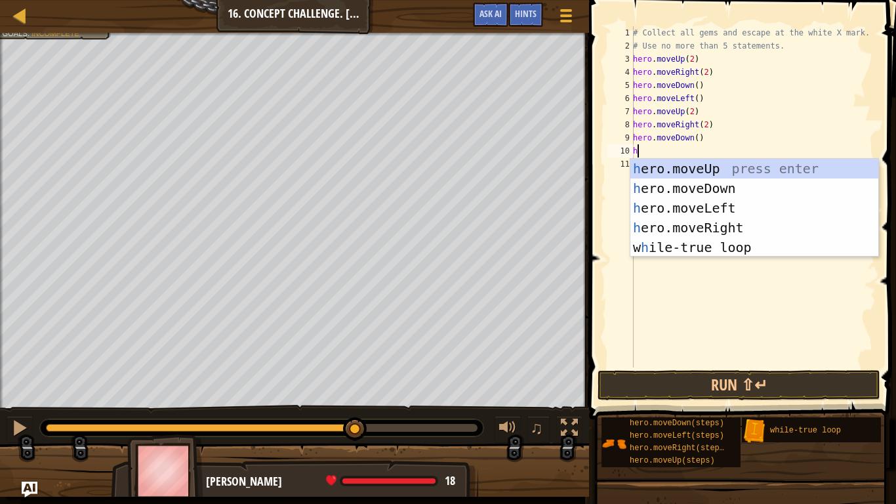
type textarea "her"
click at [693, 206] on div "her o.moveUp press enter her o.moveDown press enter her o.moveLeft press enter …" at bounding box center [755, 228] width 248 height 138
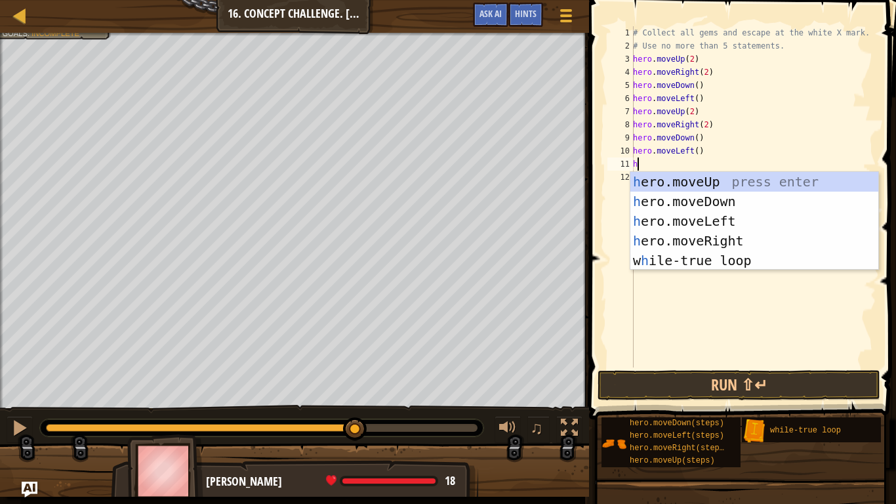
type textarea "her"
click at [713, 183] on div "her o.moveUp press enter her o.moveDown press enter her o.moveLeft press enter …" at bounding box center [755, 241] width 248 height 138
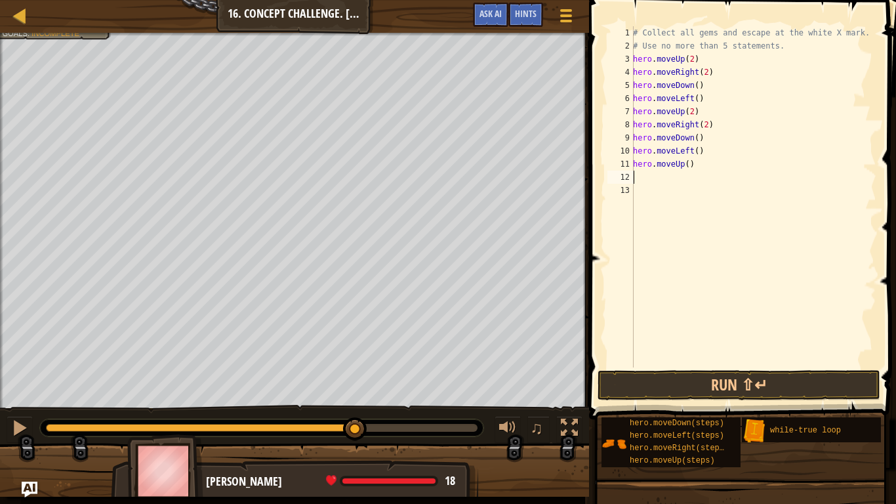
click at [687, 165] on div "# Collect all gems and escape at the white X mark. # Use no more than 5 stateme…" at bounding box center [754, 209] width 246 height 367
type textarea "hero.moveUp(2)"
click at [651, 176] on div "# Collect all gems and escape at the white X mark. # Use no more than 5 stateme…" at bounding box center [754, 209] width 246 height 367
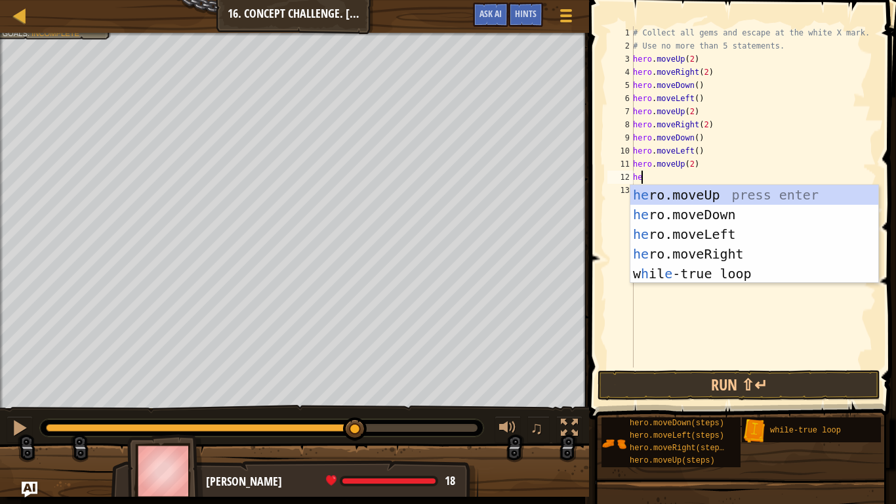
type textarea "her"
click at [717, 255] on div "her o.moveUp press enter her o.moveDown press enter her o.moveLeft press enter …" at bounding box center [755, 254] width 248 height 138
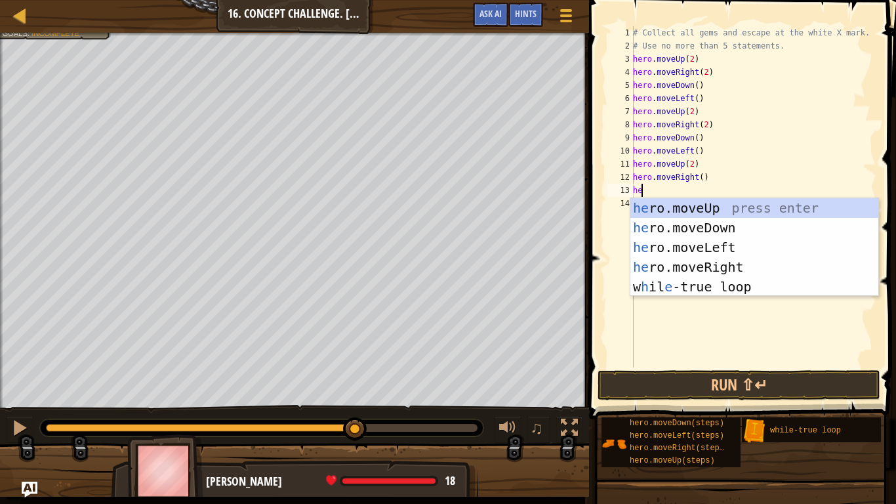
type textarea "her"
click at [665, 223] on div "her o.moveUp press enter her o.moveDown press enter her o.moveLeft press enter …" at bounding box center [755, 267] width 248 height 138
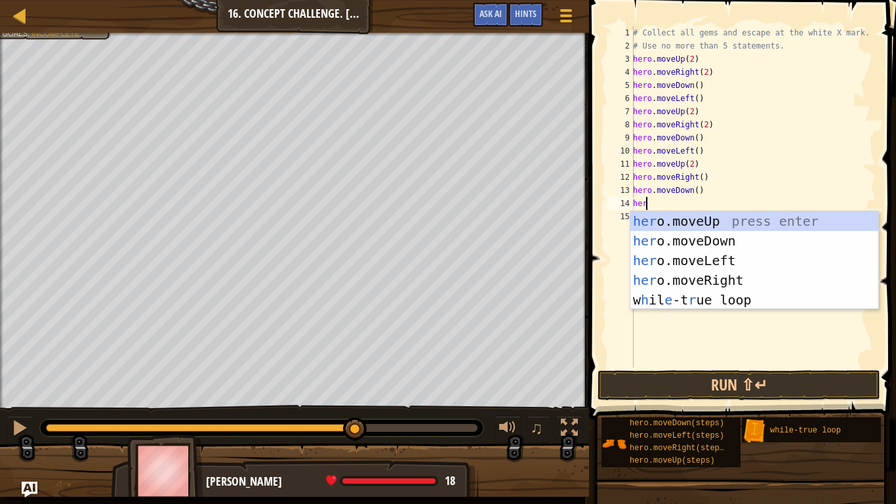
type textarea "her"
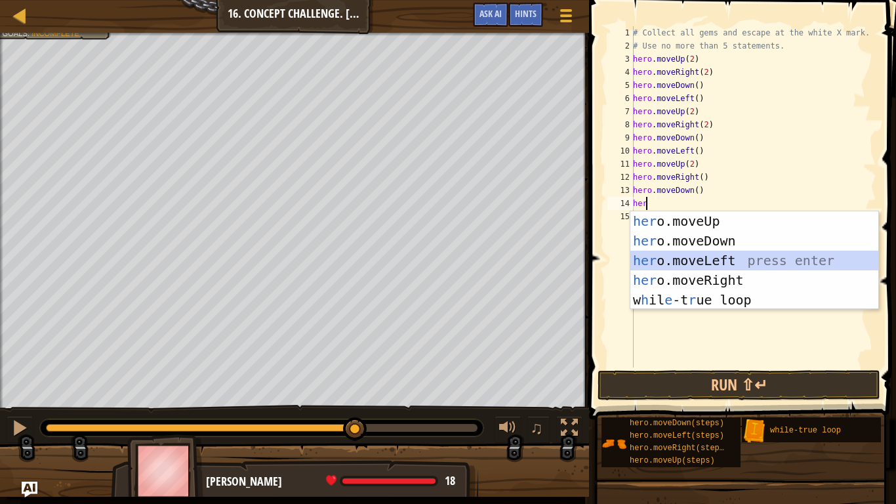
click at [694, 255] on div "her o.moveUp press enter her o.moveDown press enter her o.moveLeft press enter …" at bounding box center [755, 280] width 248 height 138
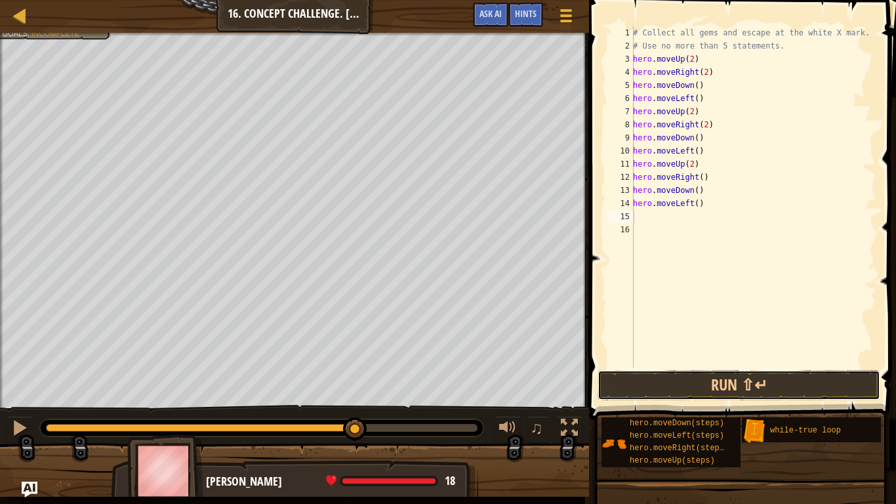
click at [711, 377] on button "Run ⇧↵" at bounding box center [739, 385] width 283 height 30
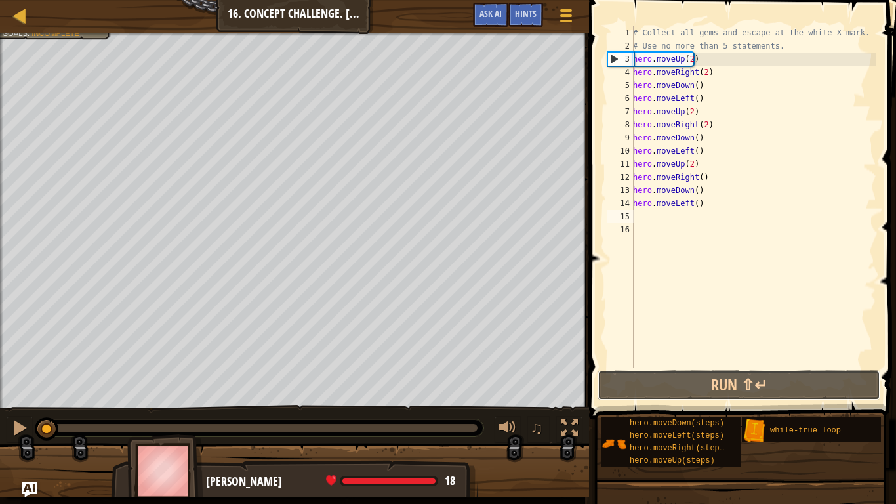
click at [728, 389] on button "Run ⇧↵" at bounding box center [739, 385] width 283 height 30
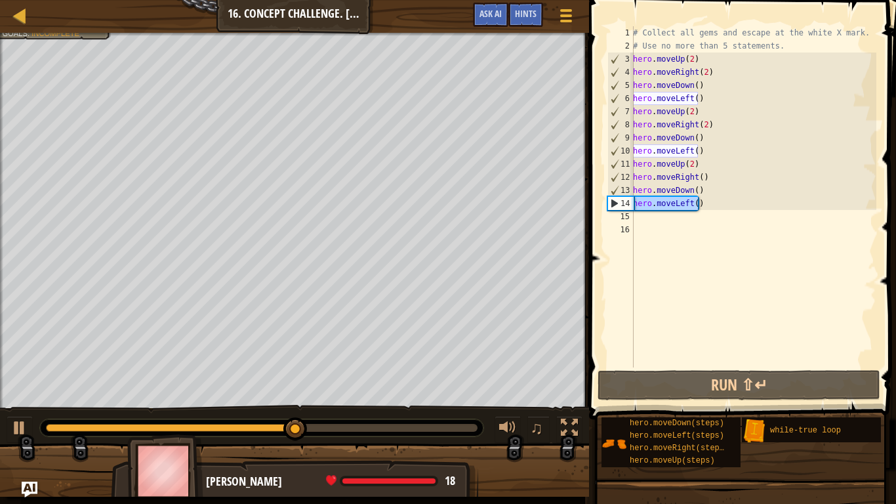
drag, startPoint x: 701, startPoint y: 202, endPoint x: 612, endPoint y: 194, distance: 89.0
click at [612, 194] on div "1 2 3 4 5 6 7 8 9 10 11 12 13 14 15 16 # Collect all gems and escape at the whi…" at bounding box center [741, 196] width 272 height 341
type textarea "hero.moveDown() hero.moveLeft()"
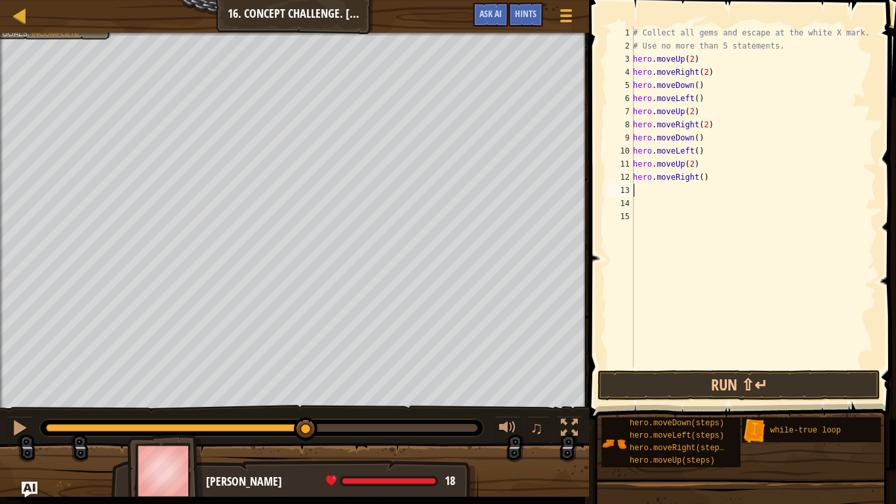
click at [714, 178] on div "# Collect all gems and escape at the white X mark. # Use no more than 5 stateme…" at bounding box center [754, 209] width 246 height 367
type textarea "hero.moveRight()"
click at [698, 384] on button "Run ⇧↵" at bounding box center [739, 385] width 283 height 30
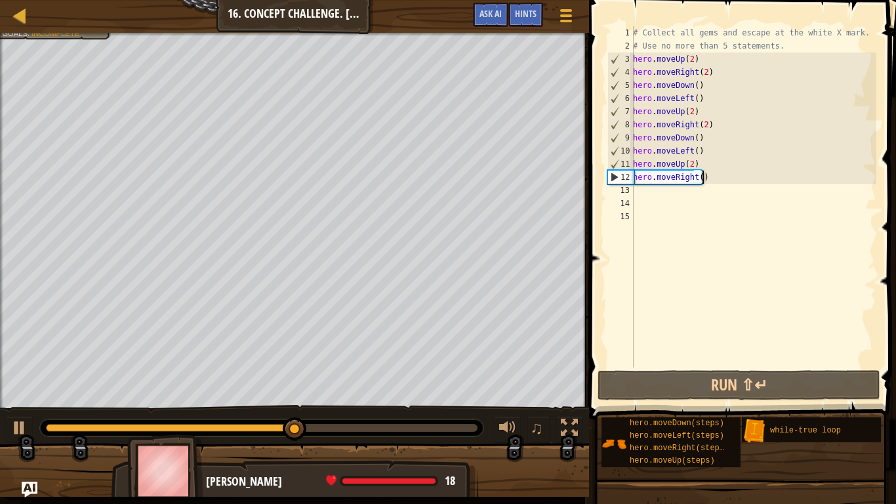
click at [651, 205] on div "# Collect all gems and escape at the white X mark. # Use no more than 5 stateme…" at bounding box center [754, 209] width 246 height 367
click at [697, 176] on div "# Collect all gems and escape at the white X mark. # Use no more than 5 stateme…" at bounding box center [754, 209] width 246 height 367
type textarea "hero.moveRight(2)"
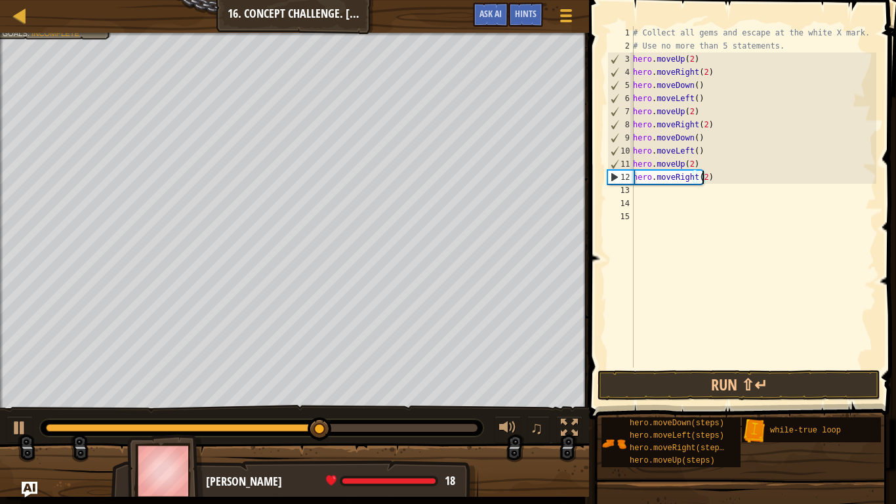
click at [665, 193] on div "# Collect all gems and escape at the white X mark. # Use no more than 5 stateme…" at bounding box center [754, 209] width 246 height 367
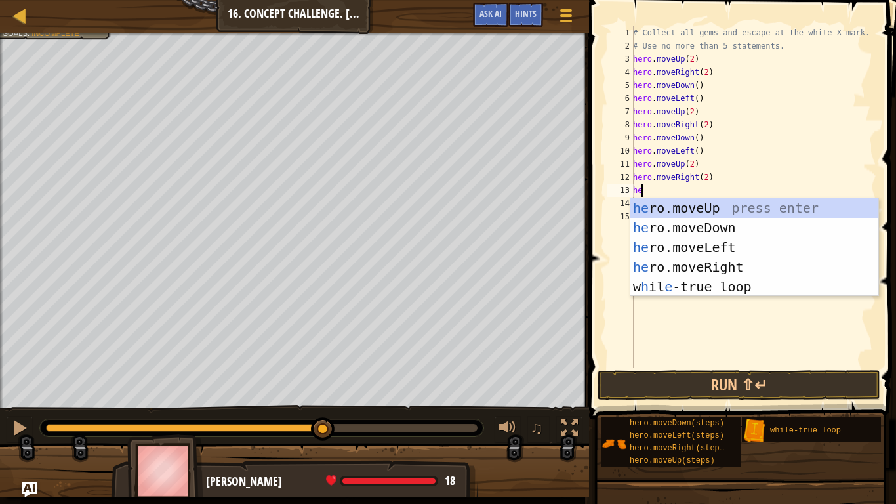
type textarea "her"
click at [698, 230] on div "her o.moveUp press enter her o.moveDown press enter her o.moveLeft press enter …" at bounding box center [755, 267] width 248 height 138
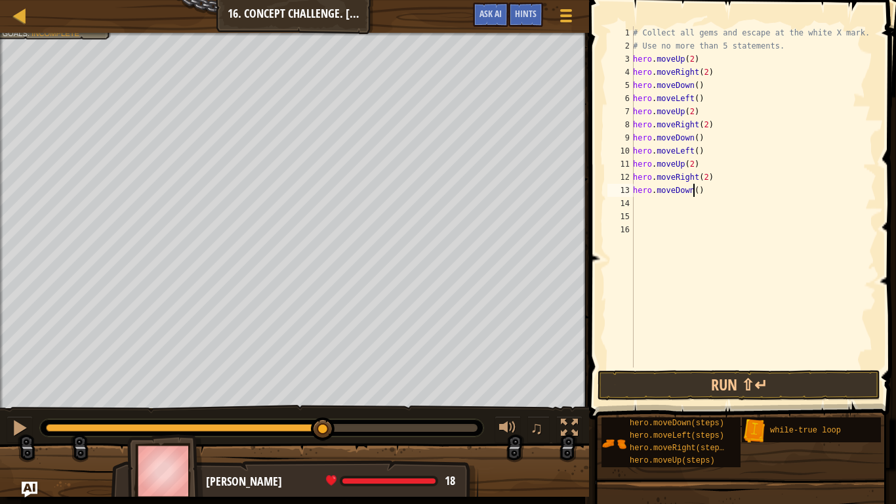
click at [695, 192] on div "# Collect all gems and escape at the white X mark. # Use no more than 5 stateme…" at bounding box center [754, 209] width 246 height 367
type textarea "hero.moveDown(2)"
click at [641, 208] on div "# Collect all gems and escape at the white X mark. # Use no more than 5 stateme…" at bounding box center [754, 209] width 246 height 367
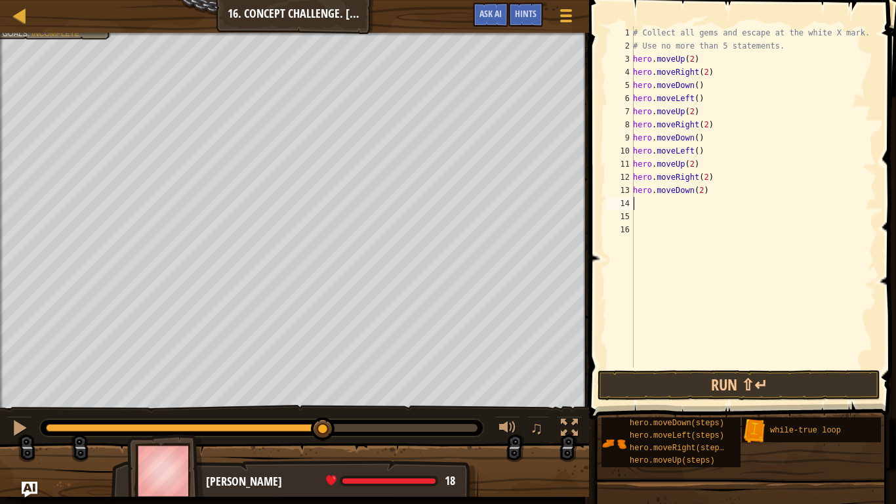
click at [699, 188] on div "# Collect all gems and escape at the white X mark. # Use no more than 5 stateme…" at bounding box center [754, 209] width 246 height 367
type textarea "hero.moveDown()"
click at [665, 203] on div "# Collect all gems and escape at the white X mark. # Use no more than 5 stateme…" at bounding box center [754, 209] width 246 height 367
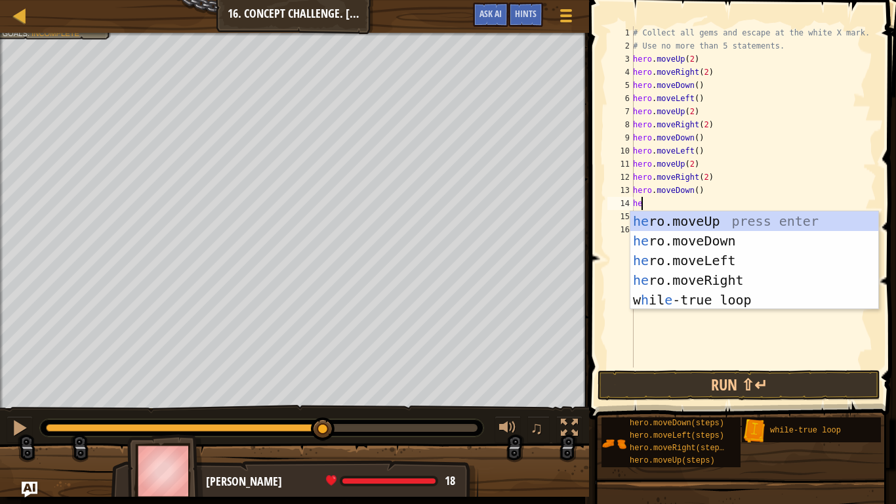
type textarea "her"
click at [690, 257] on div "her o.moveUp press enter her o.moveDown press enter her o.moveLeft press enter …" at bounding box center [755, 280] width 248 height 138
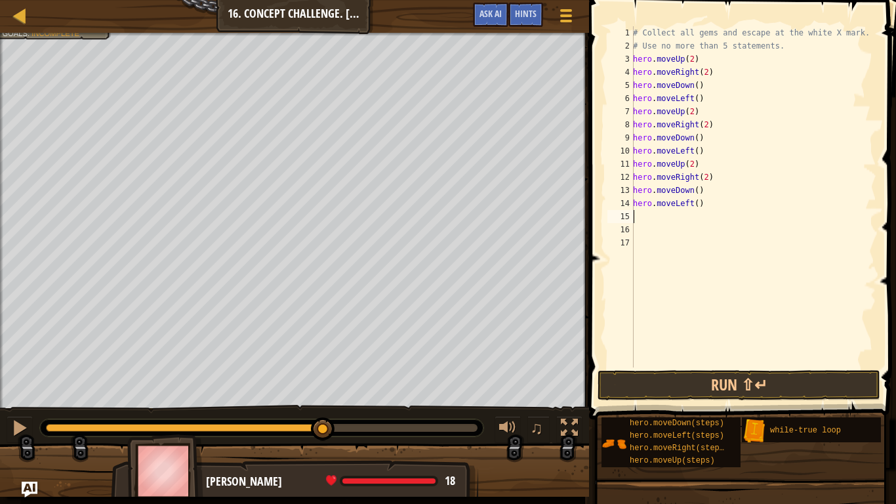
click at [695, 401] on span at bounding box center [744, 191] width 318 height 458
click at [709, 375] on button "Run ⇧↵" at bounding box center [739, 385] width 283 height 30
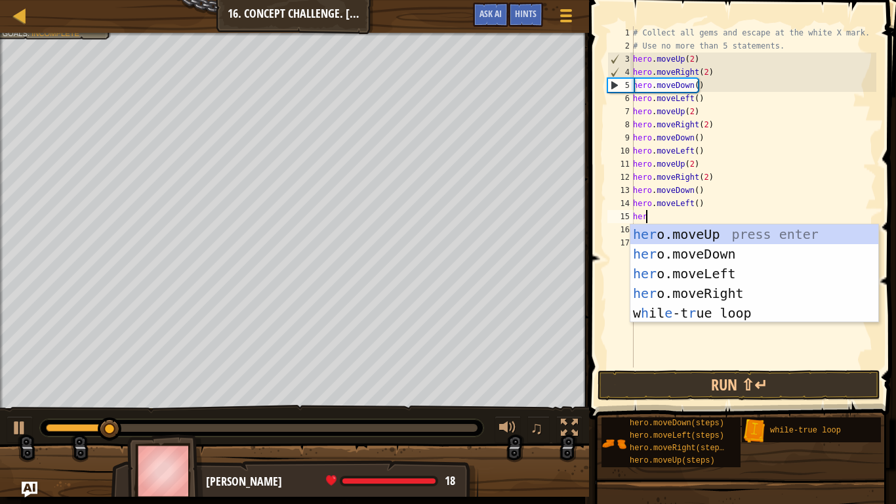
type textarea "her"
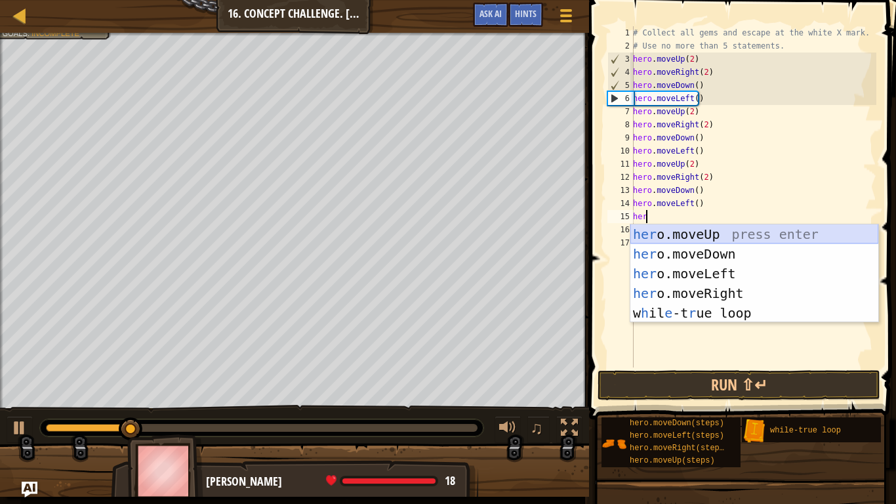
click at [686, 229] on div "her o.moveUp press enter her o.moveDown press enter her o.moveLeft press enter …" at bounding box center [755, 293] width 248 height 138
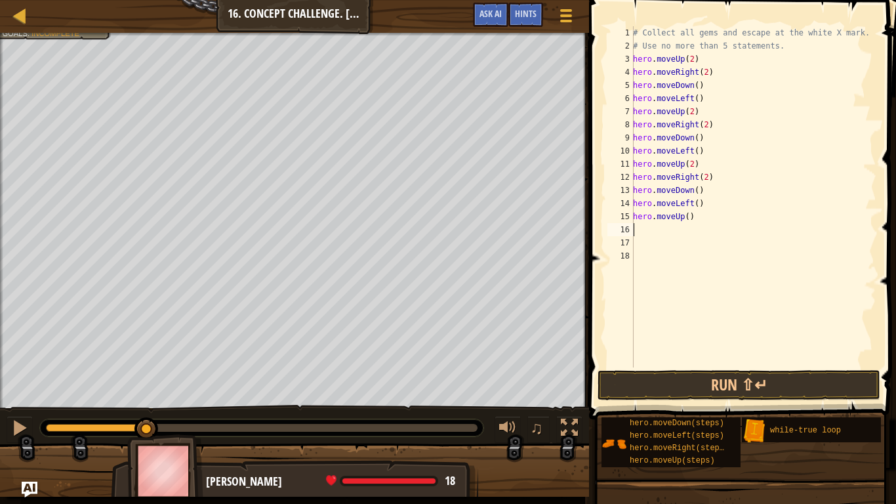
click at [684, 218] on div "# Collect all gems and escape at the white X mark. # Use no more than 5 stateme…" at bounding box center [754, 209] width 246 height 367
type textarea "hero.moveUp(2)"
click at [705, 379] on button "Run ⇧↵" at bounding box center [739, 385] width 283 height 30
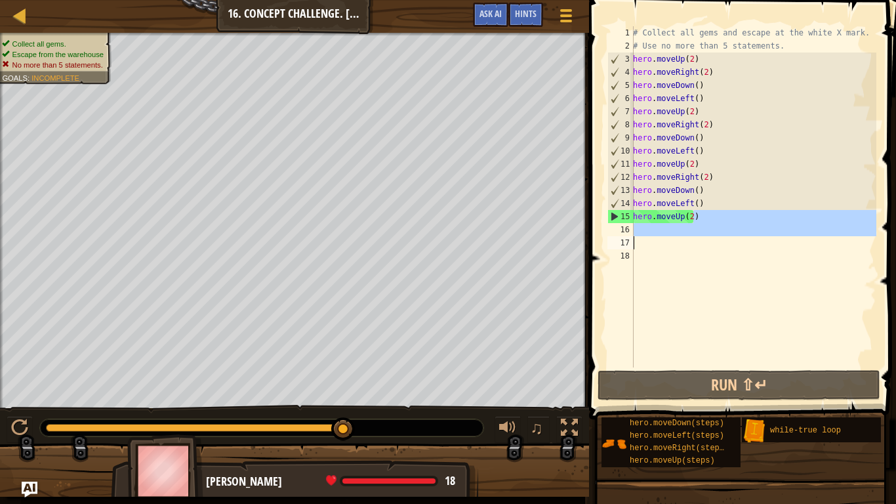
drag, startPoint x: 718, startPoint y: 215, endPoint x: 764, endPoint y: 268, distance: 69.8
click at [764, 268] on div "# Collect all gems and escape at the white X mark. # Use no more than 5 stateme…" at bounding box center [754, 209] width 246 height 367
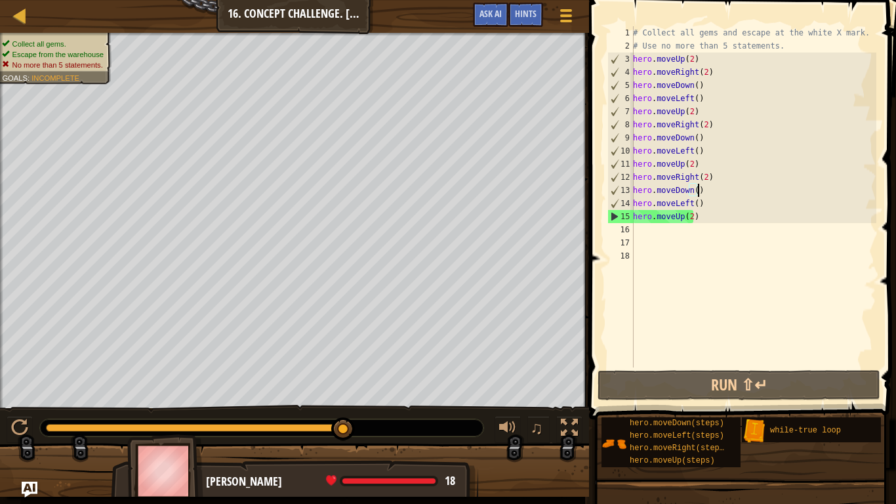
click at [697, 193] on div "# Collect all gems and escape at the white X mark. # Use no more than 5 stateme…" at bounding box center [754, 209] width 246 height 367
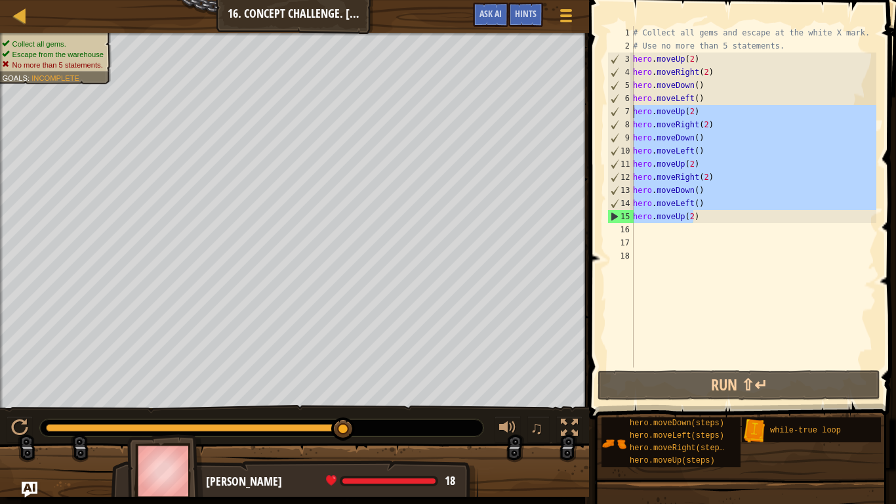
drag, startPoint x: 715, startPoint y: 221, endPoint x: 617, endPoint y: 117, distance: 143.0
click at [617, 117] on div "hero.moveDown() 1 2 3 4 5 6 7 8 9 10 11 12 13 14 15 16 17 18 # Collect all gems…" at bounding box center [741, 196] width 272 height 341
type textarea "hero.moveUp(2) hero.moveRight(2)"
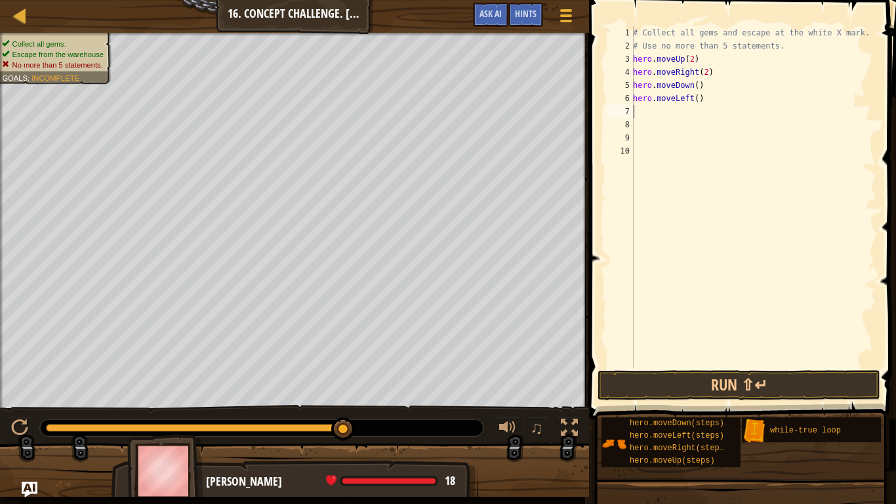
click at [632, 56] on div "3" at bounding box center [621, 58] width 26 height 13
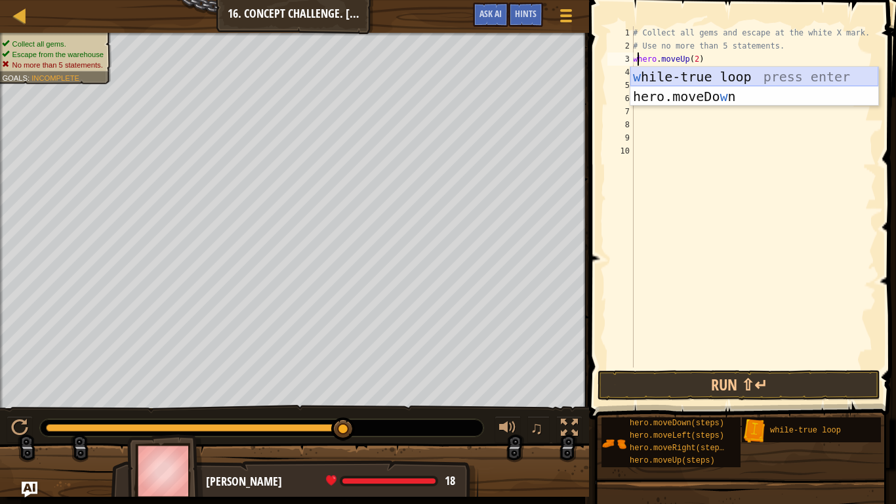
click at [705, 73] on div "w [PERSON_NAME]-true loop press enter hero.moveDo w n press enter" at bounding box center [755, 106] width 248 height 79
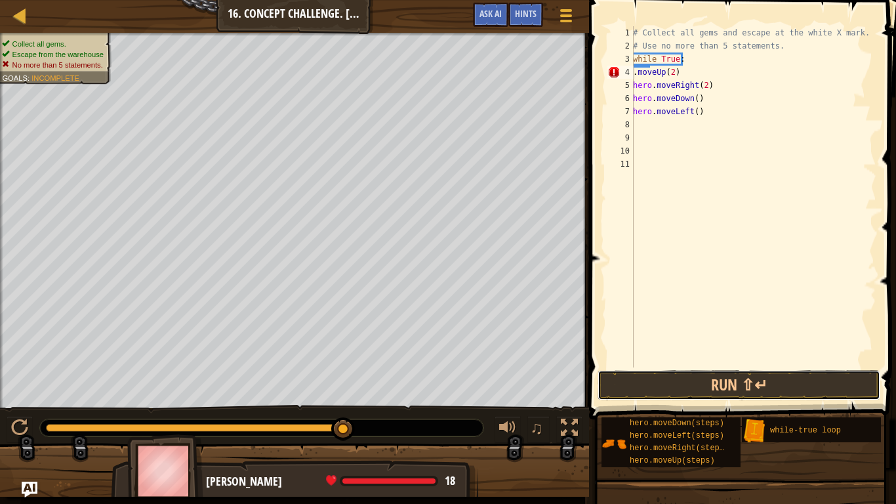
click at [692, 395] on button "Run ⇧↵" at bounding box center [739, 385] width 283 height 30
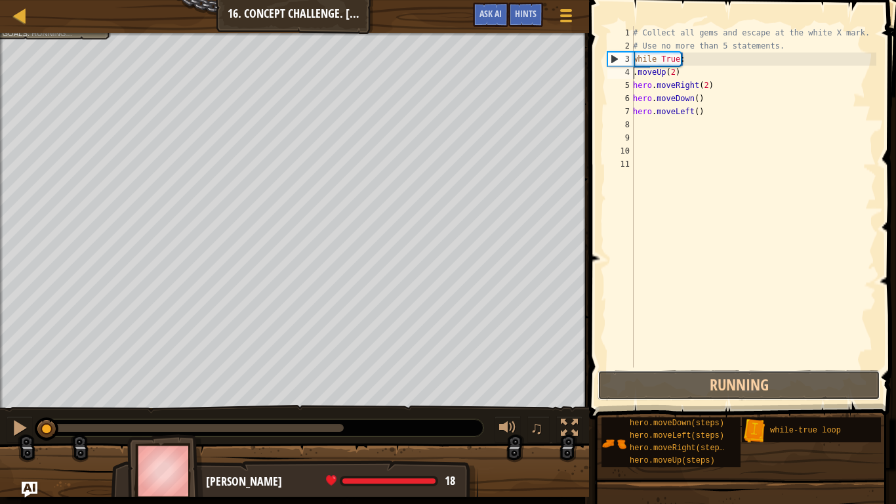
click at [701, 379] on button "Running" at bounding box center [739, 385] width 283 height 30
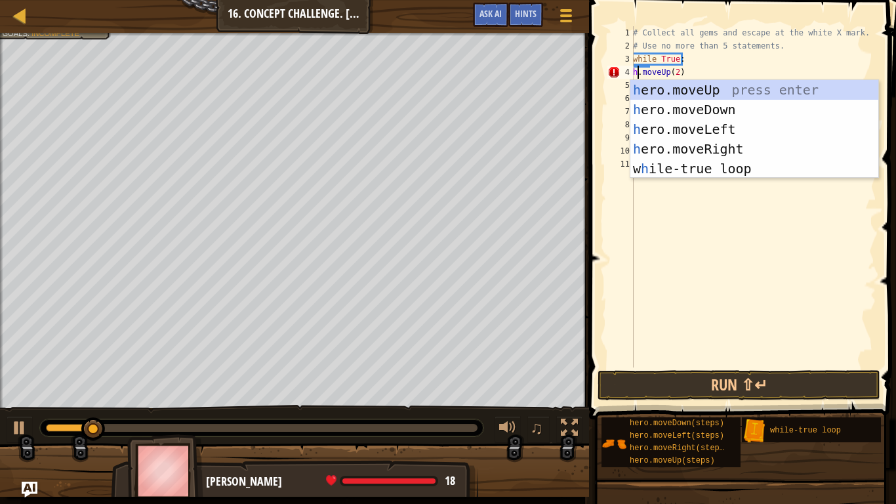
scroll to position [6, 1]
click at [642, 87] on div "her o.moveUp press enter her o.moveDown press enter her o.moveLeft press enter …" at bounding box center [755, 149] width 248 height 138
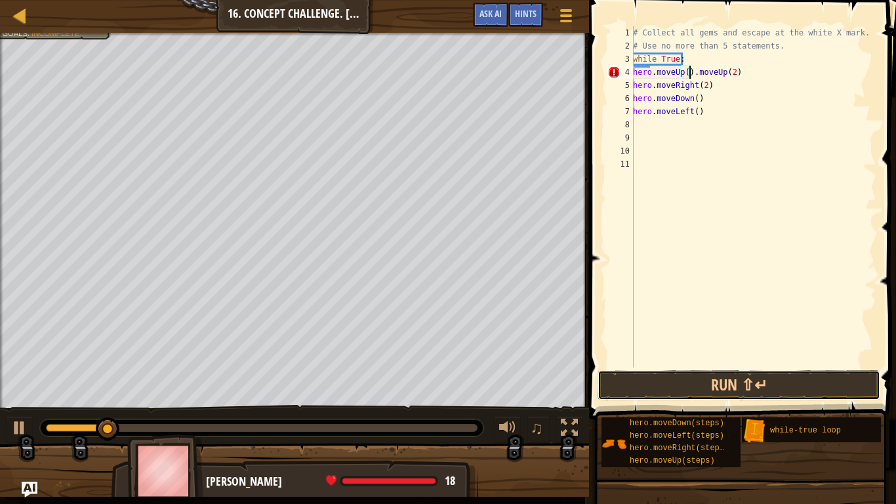
click at [716, 384] on button "Run ⇧↵" at bounding box center [739, 385] width 283 height 30
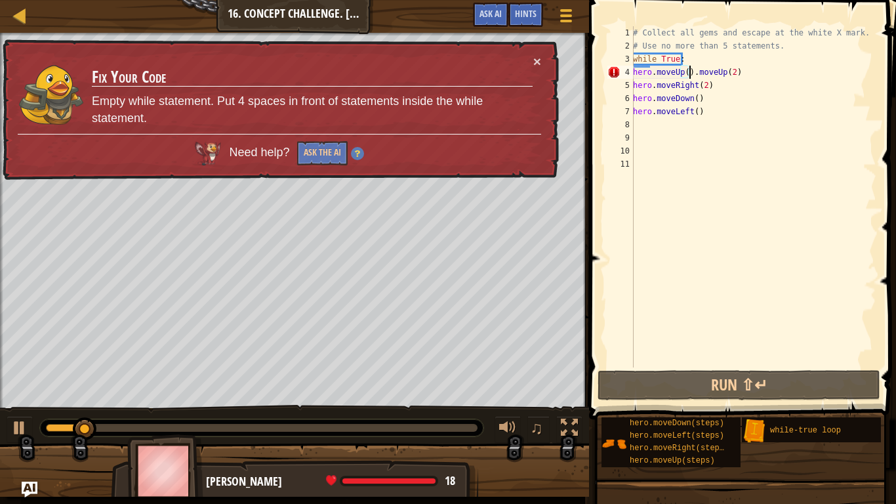
click at [745, 68] on div "# Collect all gems and escape at the white X mark. # Use no more than 5 stateme…" at bounding box center [754, 209] width 246 height 367
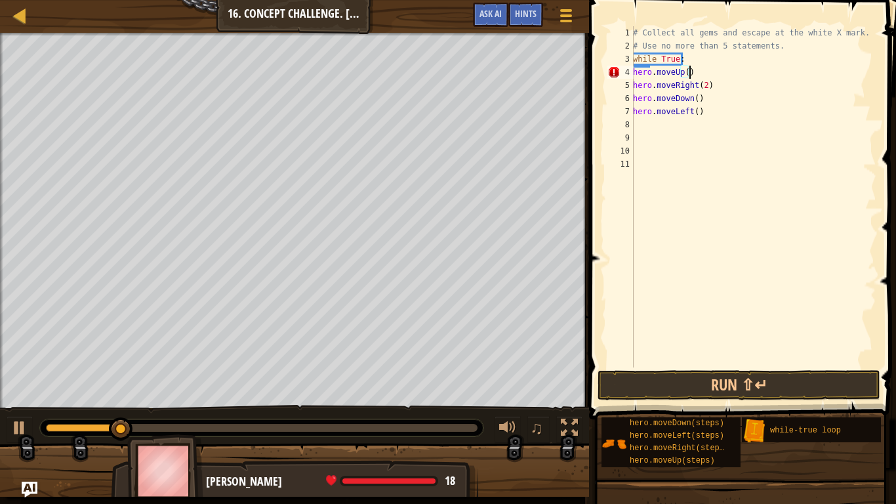
click at [685, 72] on div "# Collect all gems and escape at the white X mark. # Use no more than 5 stateme…" at bounding box center [754, 209] width 246 height 367
click at [689, 389] on button "Run ⇧↵" at bounding box center [739, 385] width 283 height 30
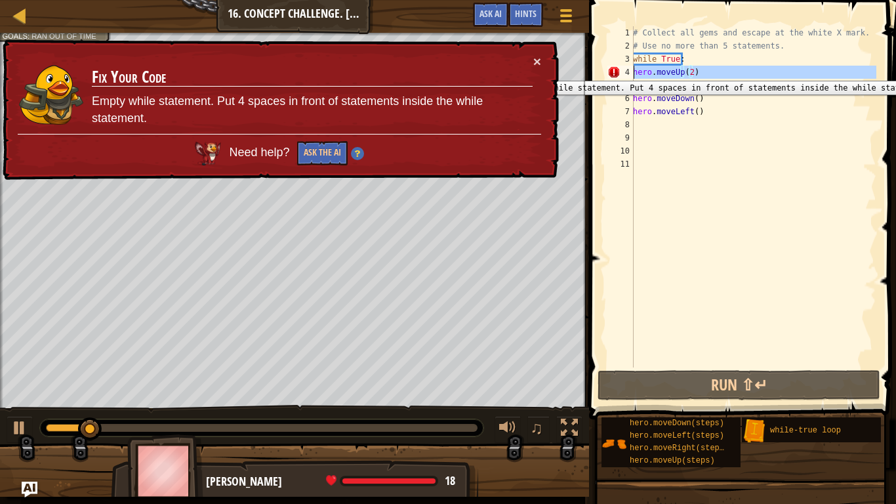
click at [621, 71] on div "4" at bounding box center [621, 72] width 26 height 13
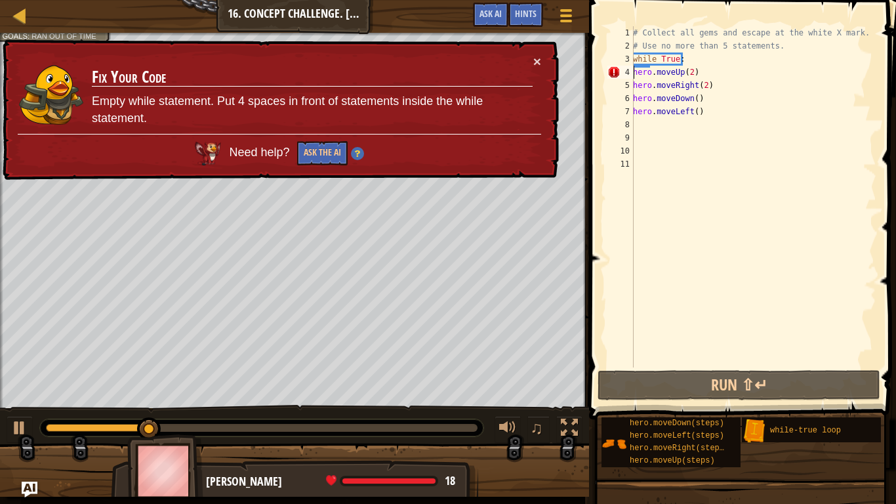
click at [634, 73] on div "# Collect all gems and escape at the white X mark. # Use no more than 5 stateme…" at bounding box center [754, 209] width 246 height 367
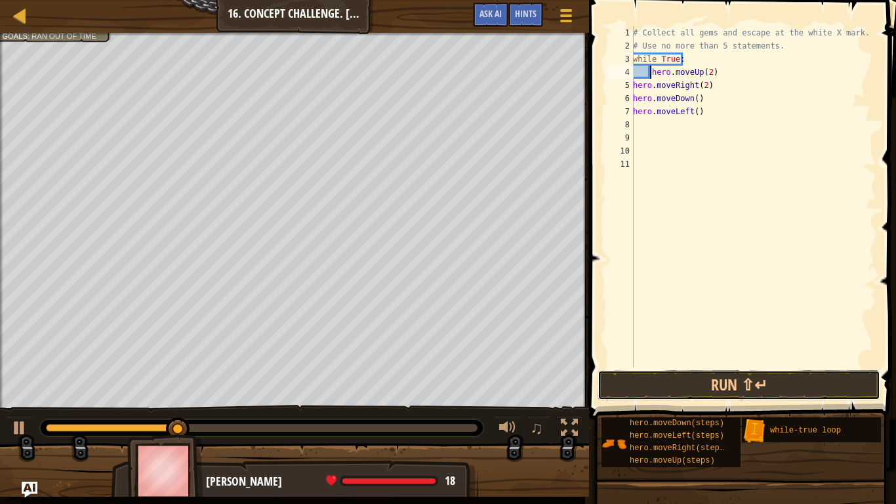
click at [709, 372] on button "Run ⇧↵" at bounding box center [739, 385] width 283 height 30
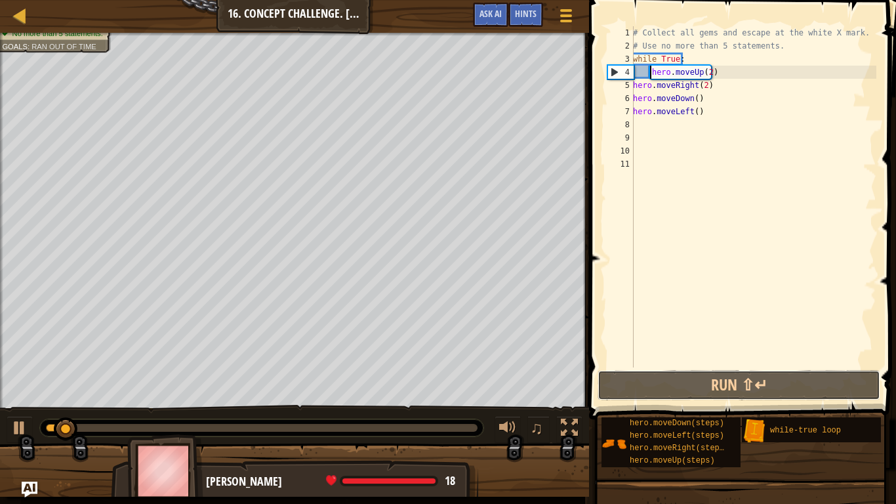
click at [704, 388] on button "Run ⇧↵" at bounding box center [739, 385] width 283 height 30
click at [704, 388] on button "Running" at bounding box center [739, 385] width 283 height 30
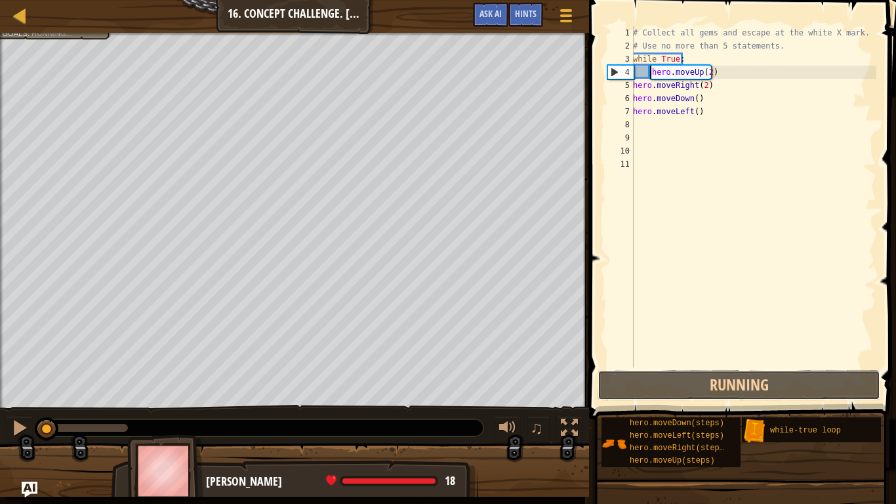
click at [704, 388] on button "Running" at bounding box center [739, 385] width 283 height 30
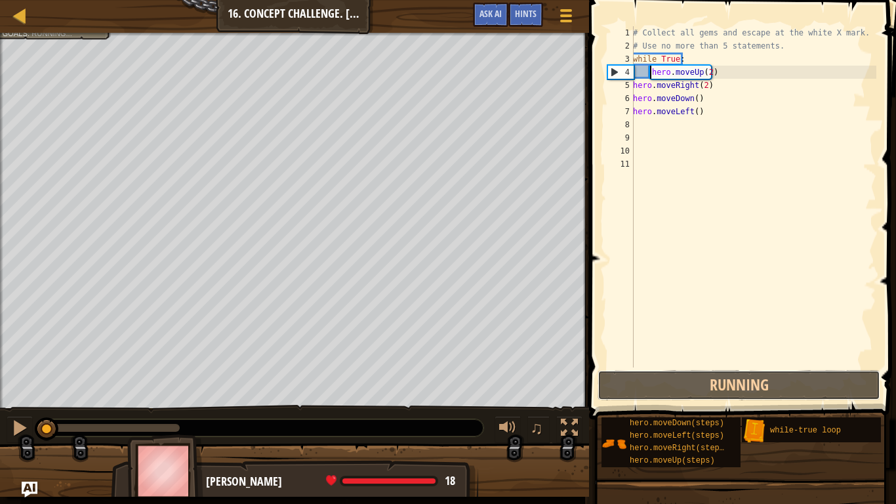
click at [704, 388] on button "Running" at bounding box center [739, 385] width 283 height 30
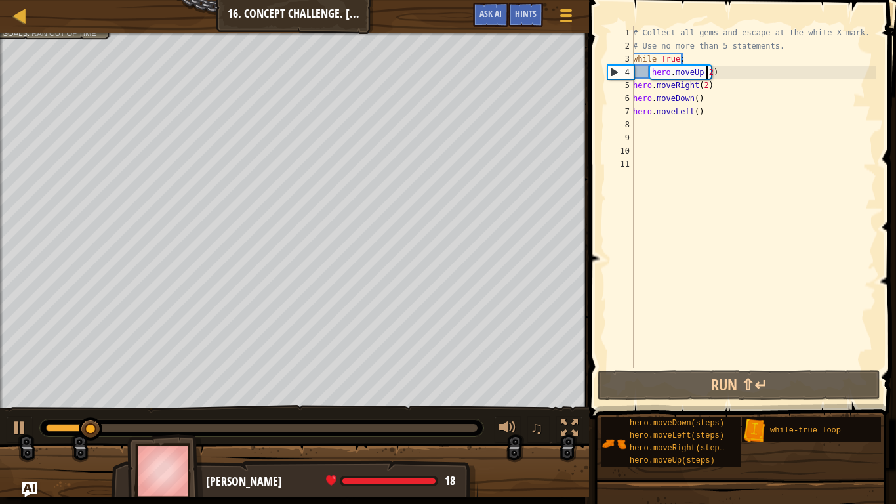
click at [707, 75] on div "# Collect all gems and escape at the white X mark. # Use no more than 5 stateme…" at bounding box center [754, 209] width 246 height 367
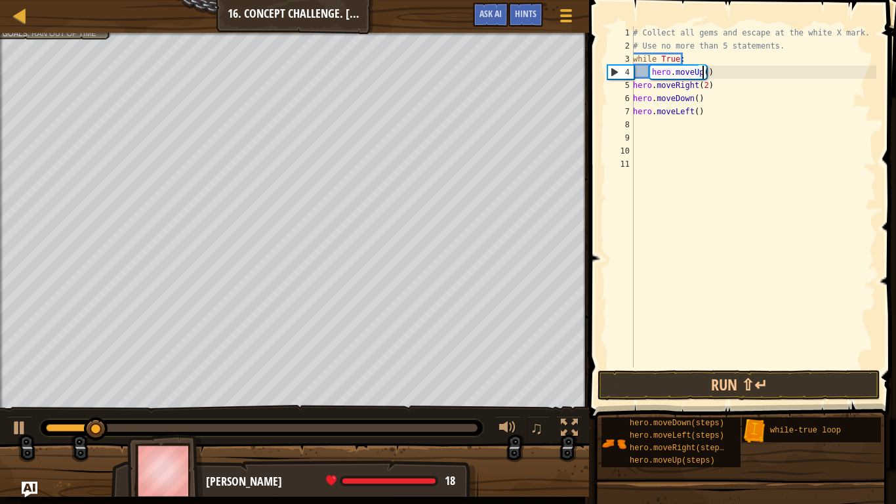
scroll to position [6, 5]
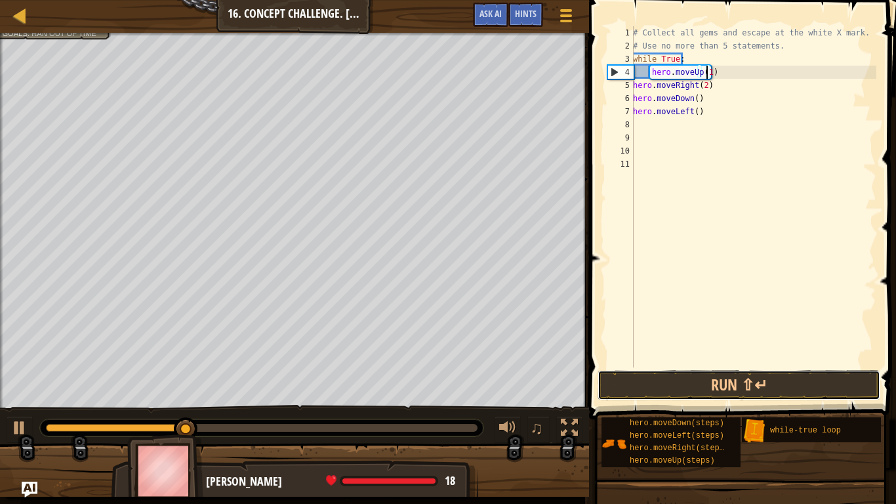
click at [692, 384] on button "Run ⇧↵" at bounding box center [739, 385] width 283 height 30
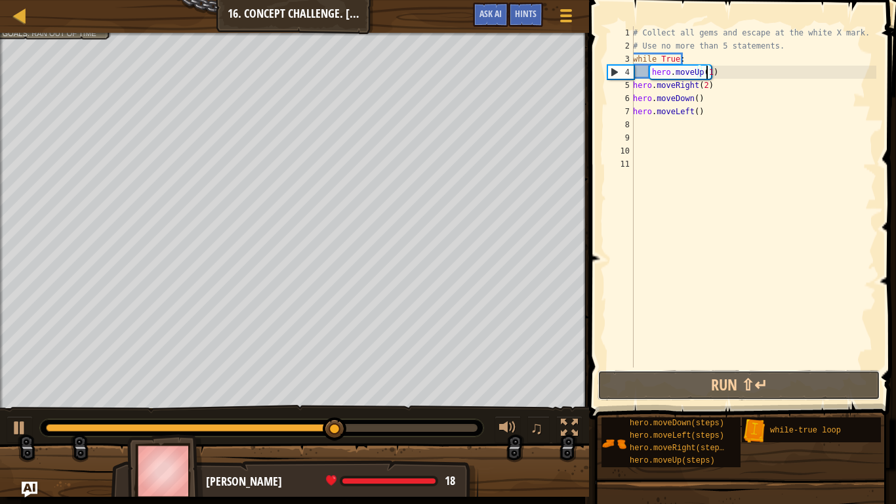
click at [827, 386] on button "Run ⇧↵" at bounding box center [739, 385] width 283 height 30
click at [815, 392] on button "Run ⇧↵" at bounding box center [739, 385] width 283 height 30
click at [806, 390] on button "Run ⇧↵" at bounding box center [739, 385] width 283 height 30
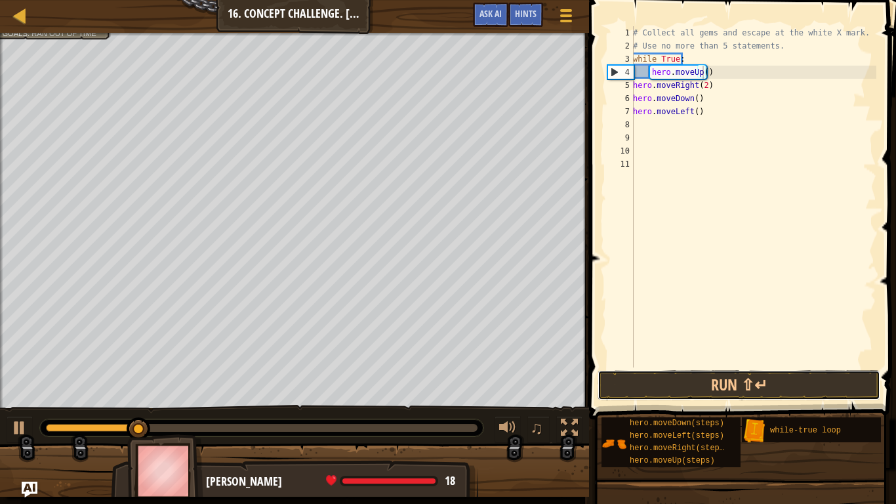
click at [770, 371] on button "Run ⇧↵" at bounding box center [739, 385] width 283 height 30
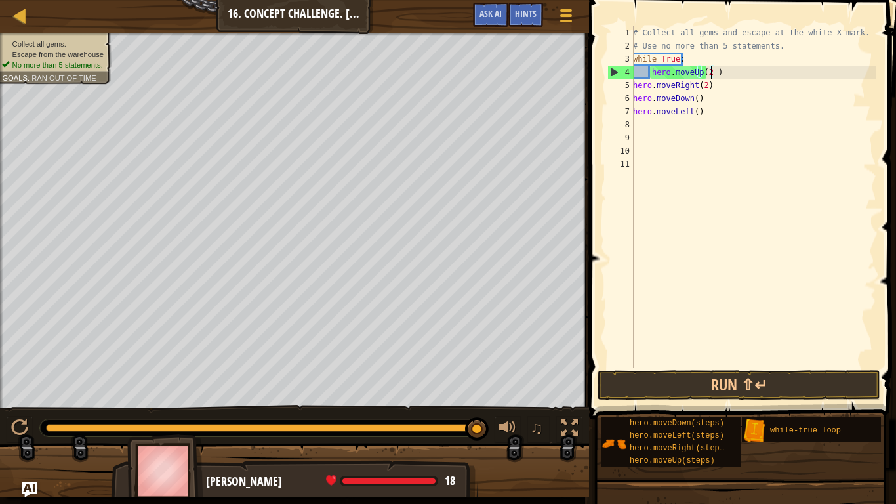
type textarea "hero.moveUp(2 )"
click at [744, 390] on button "Run ⇧↵" at bounding box center [739, 385] width 283 height 30
